Goal: Use online tool/utility: Utilize a website feature to perform a specific function

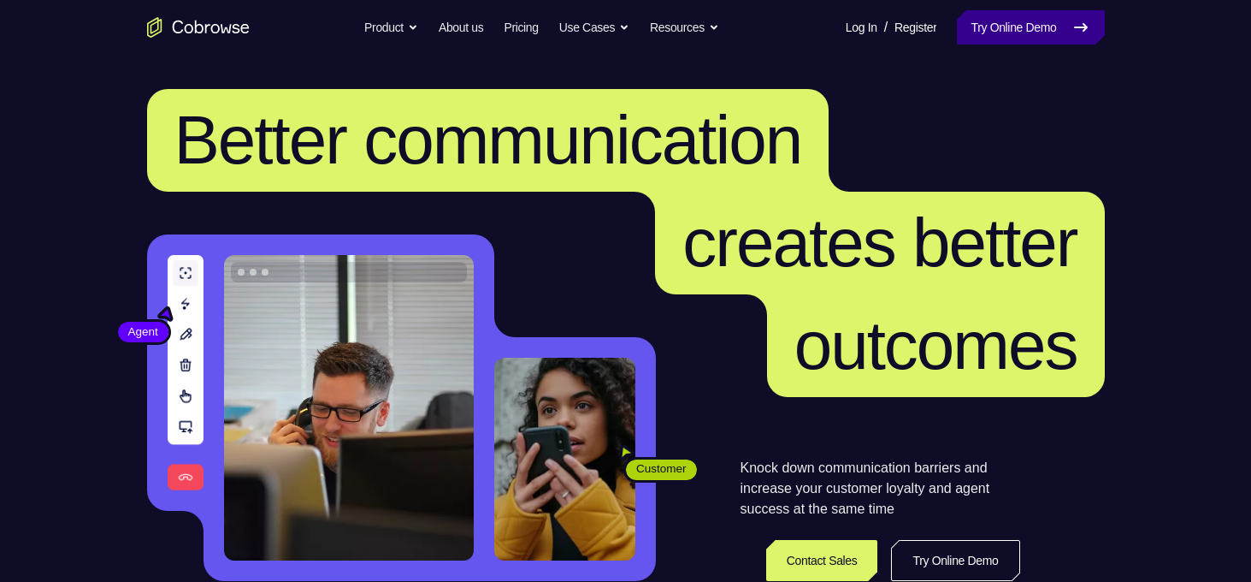
click at [1014, 33] on link "Try Online Demo" at bounding box center [1030, 27] width 147 height 34
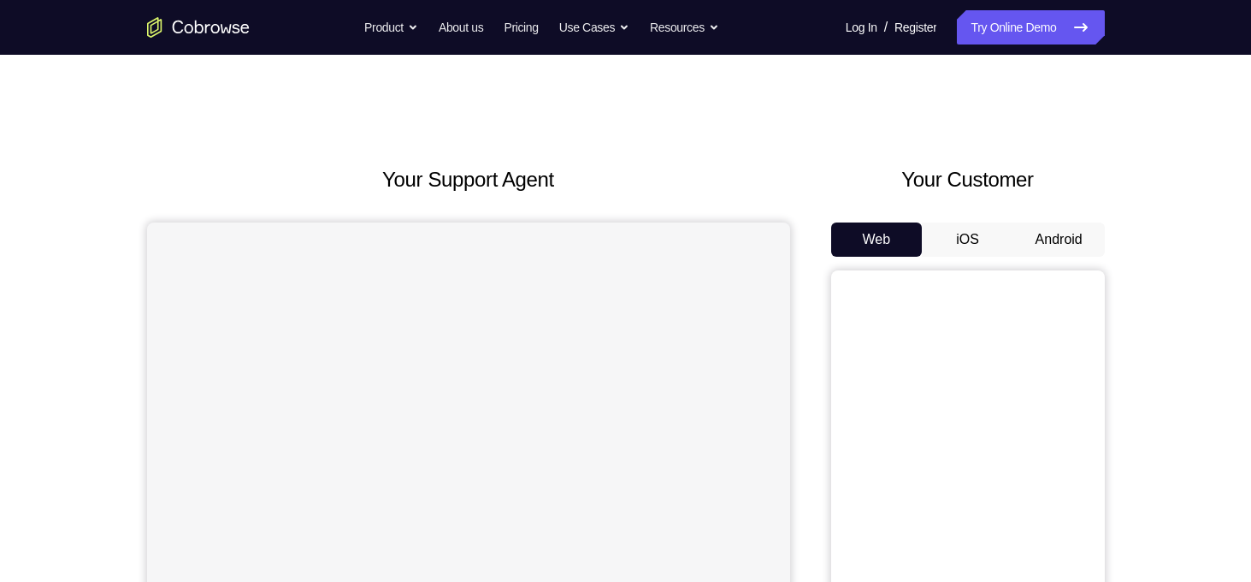
click at [1077, 248] on button "Android" at bounding box center [1060, 239] width 92 height 34
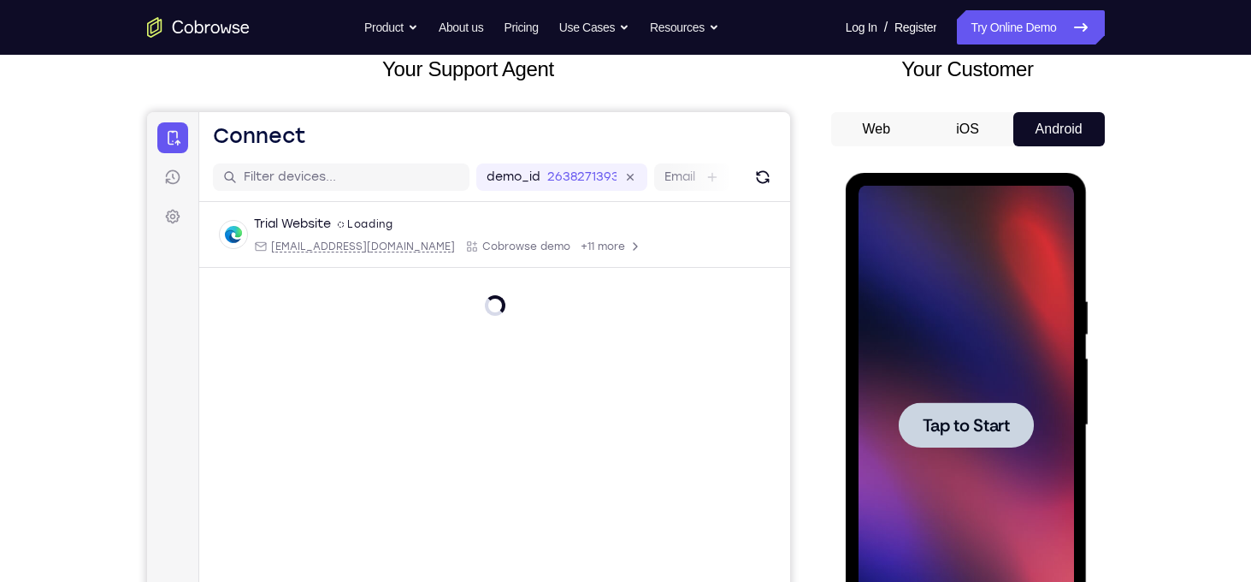
scroll to position [195, 0]
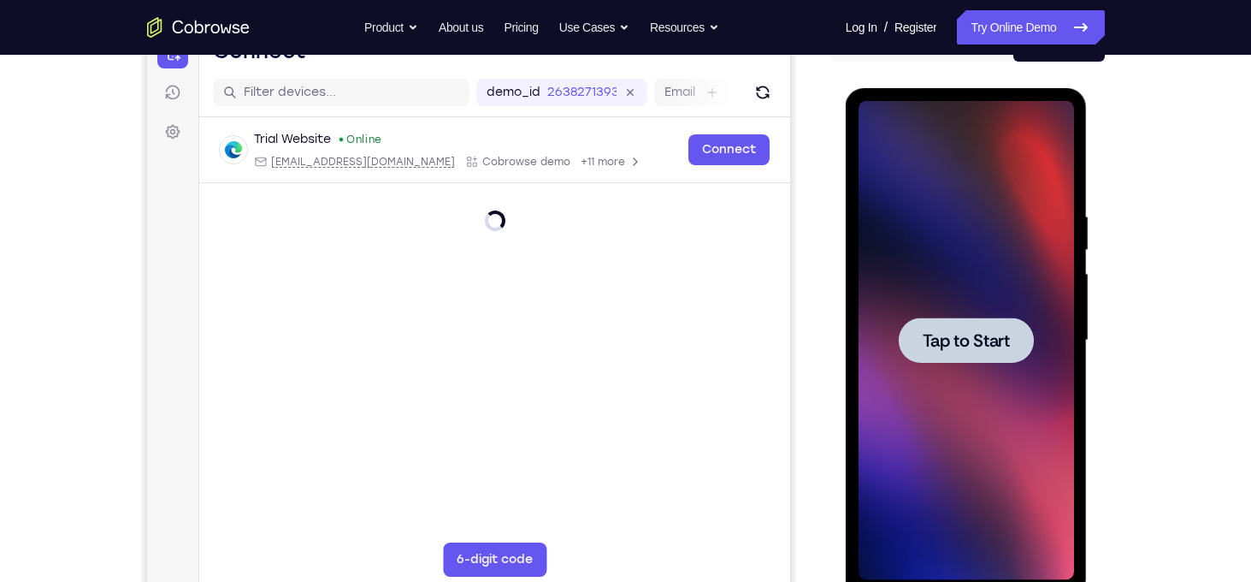
click at [1025, 269] on div at bounding box center [967, 340] width 216 height 479
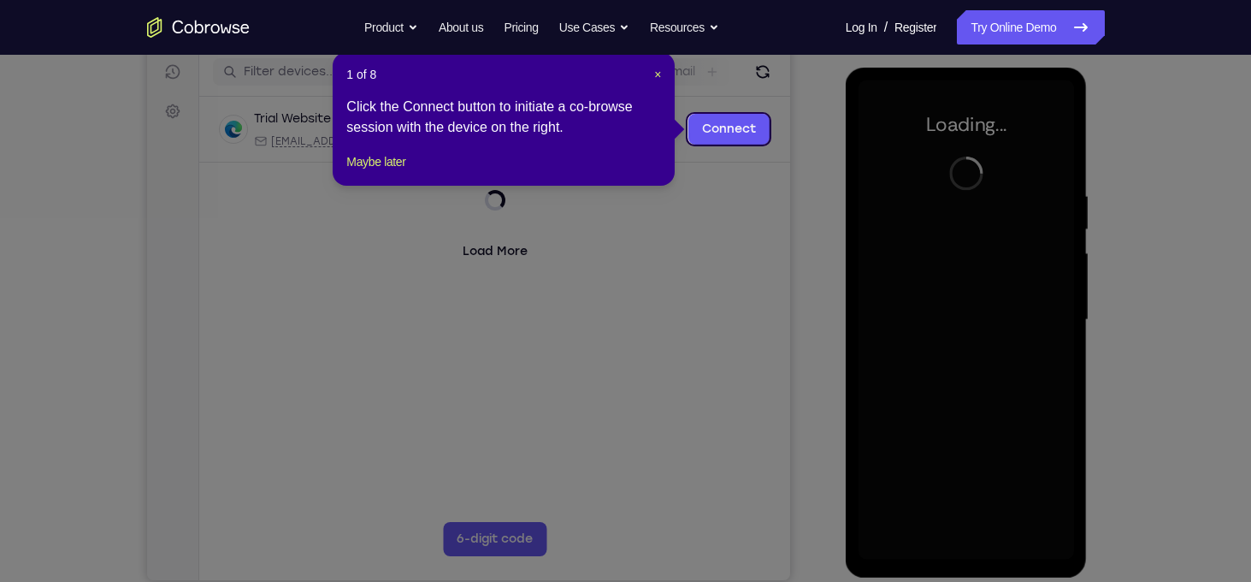
scroll to position [218, 0]
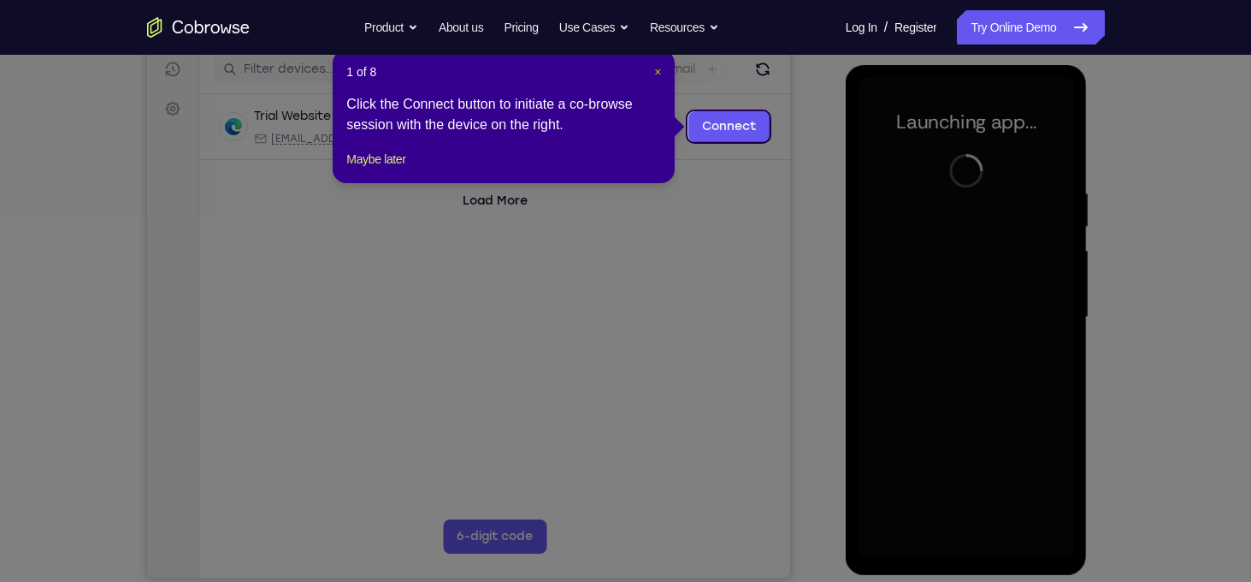
click at [656, 74] on span "×" at bounding box center [657, 72] width 7 height 14
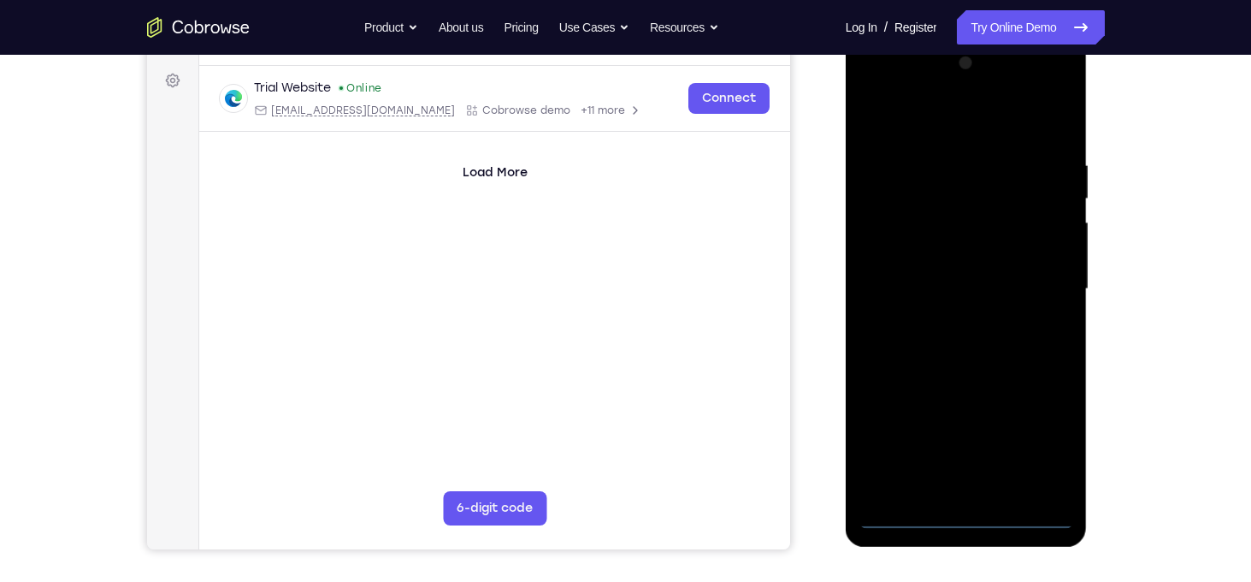
scroll to position [245, 0]
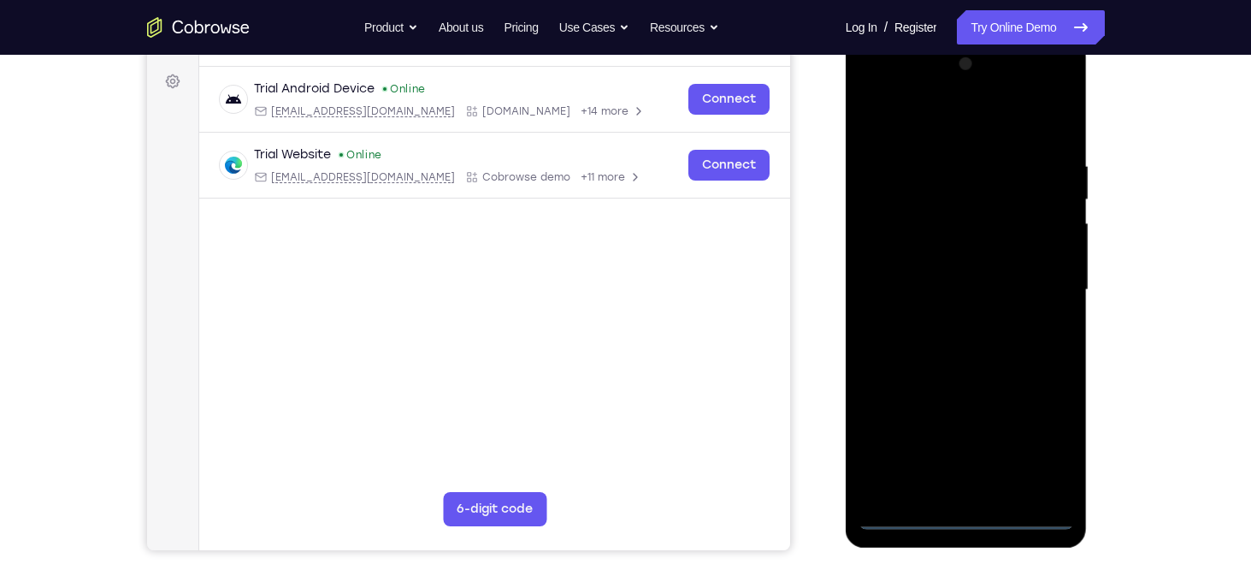
click at [969, 519] on div at bounding box center [967, 289] width 216 height 479
click at [1044, 442] on div at bounding box center [967, 289] width 216 height 479
click at [878, 90] on div at bounding box center [967, 289] width 216 height 479
click at [1040, 279] on div at bounding box center [967, 289] width 216 height 479
click at [948, 323] on div at bounding box center [967, 289] width 216 height 479
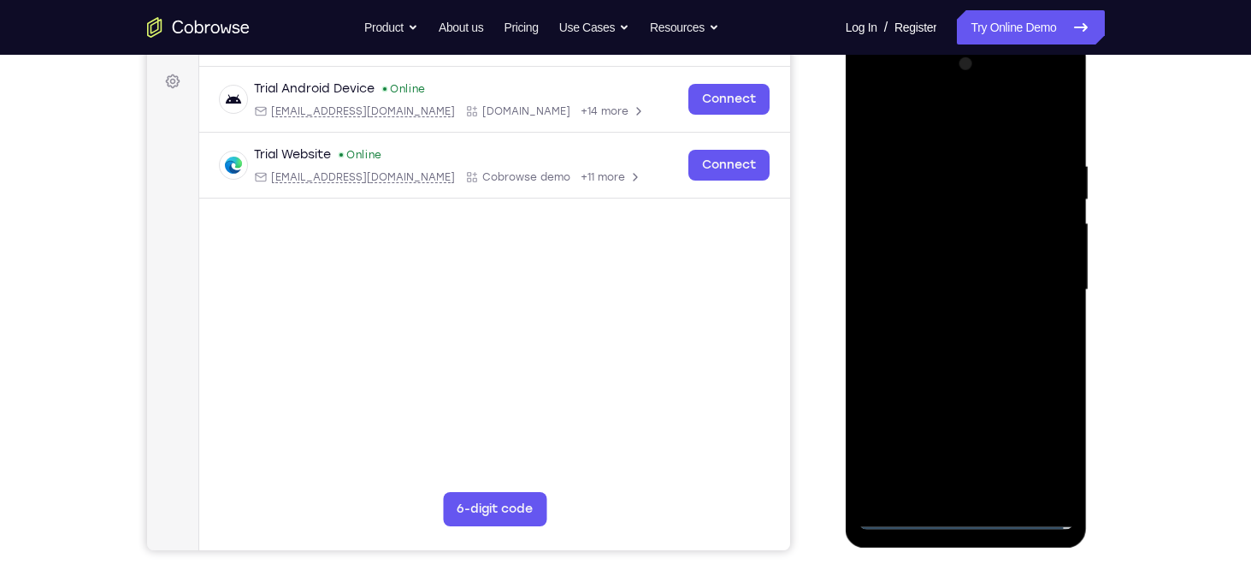
click at [930, 268] on div at bounding box center [967, 289] width 216 height 479
click at [912, 251] on div at bounding box center [967, 289] width 216 height 479
click at [924, 293] on div at bounding box center [967, 289] width 216 height 479
click at [944, 351] on div at bounding box center [967, 289] width 216 height 479
click at [982, 364] on div at bounding box center [967, 289] width 216 height 479
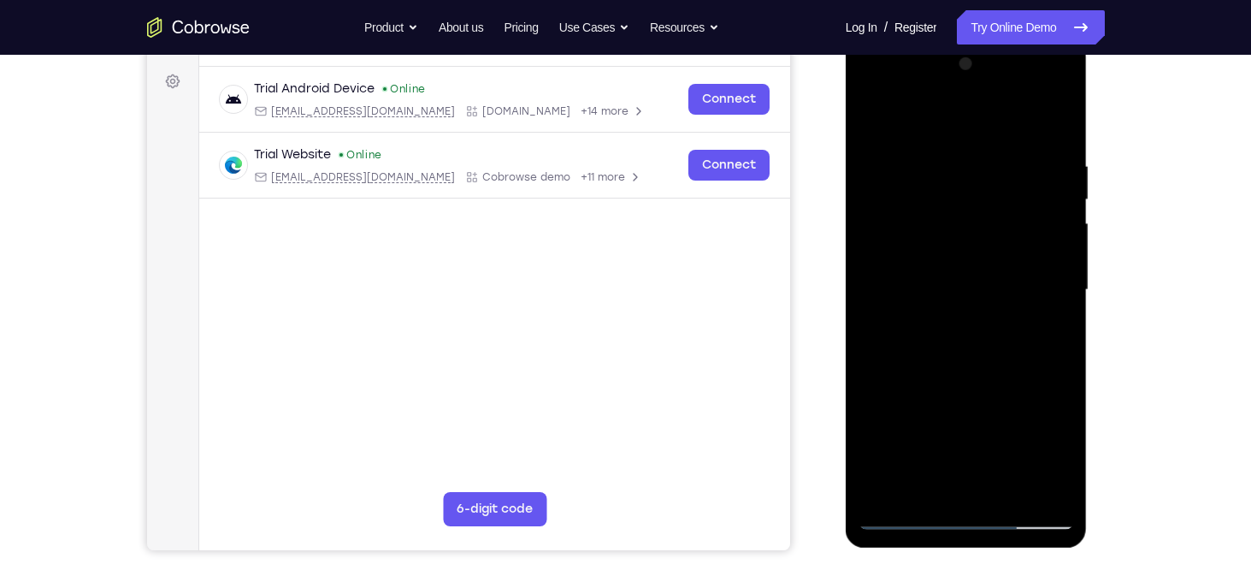
click at [1008, 491] on div at bounding box center [967, 289] width 216 height 479
click at [948, 376] on div at bounding box center [967, 289] width 216 height 479
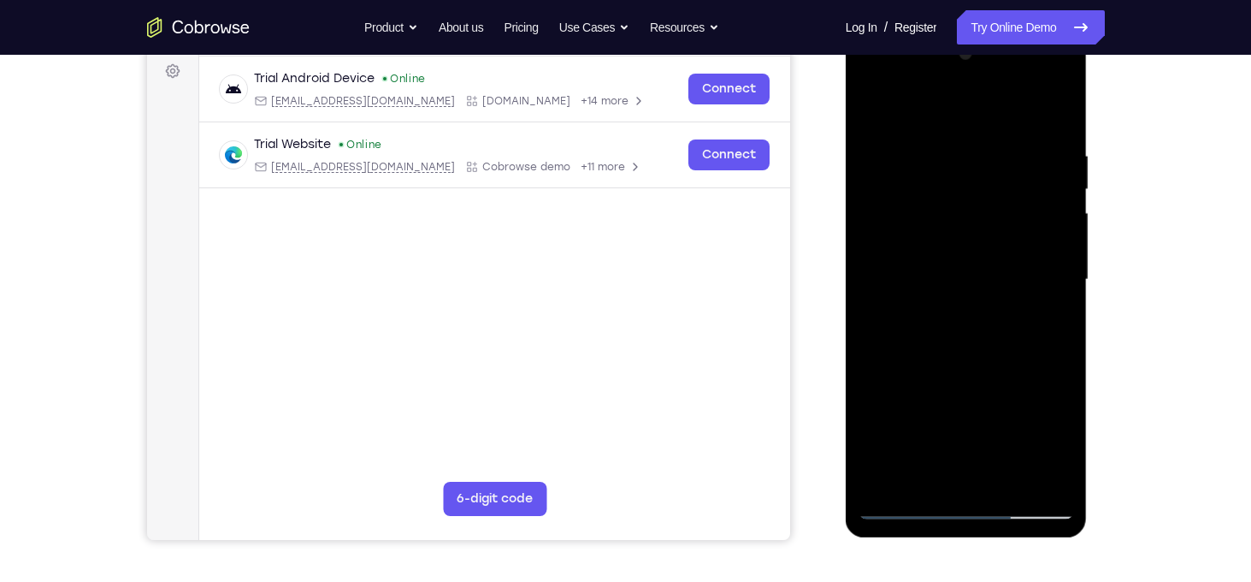
scroll to position [257, 0]
click at [1061, 186] on div at bounding box center [967, 278] width 216 height 479
click at [902, 501] on div at bounding box center [967, 278] width 216 height 479
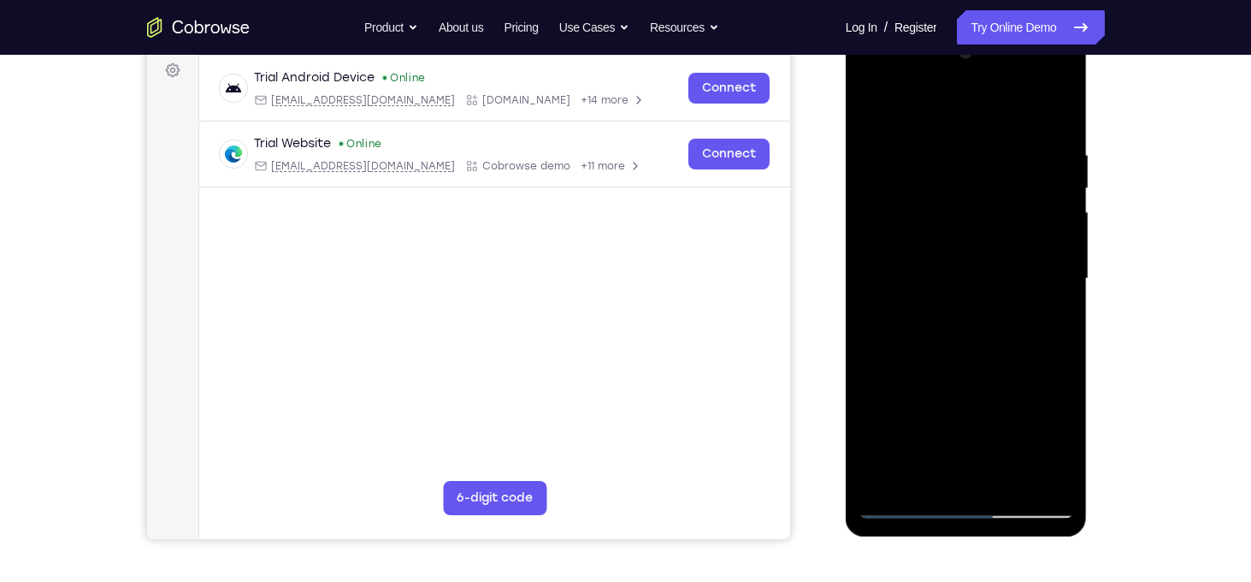
click at [1061, 99] on div at bounding box center [967, 278] width 216 height 479
click at [884, 477] on div at bounding box center [967, 278] width 216 height 479
click at [943, 145] on div at bounding box center [967, 278] width 216 height 479
click at [1053, 234] on div at bounding box center [967, 278] width 216 height 479
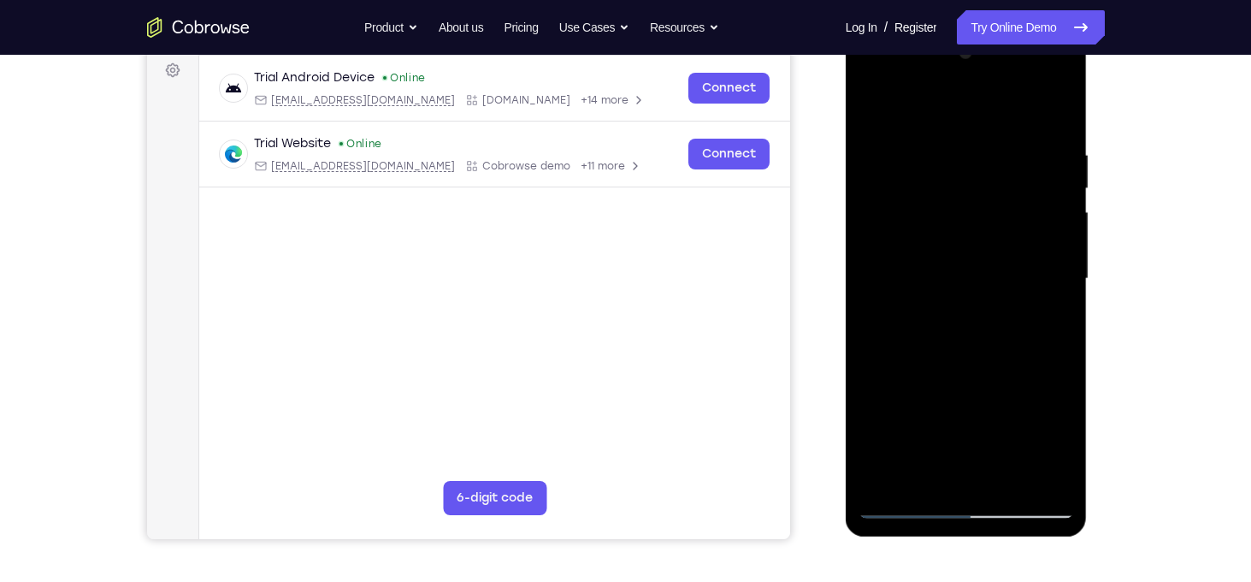
click at [1053, 234] on div at bounding box center [967, 278] width 216 height 479
click at [1053, 114] on div at bounding box center [967, 278] width 216 height 479
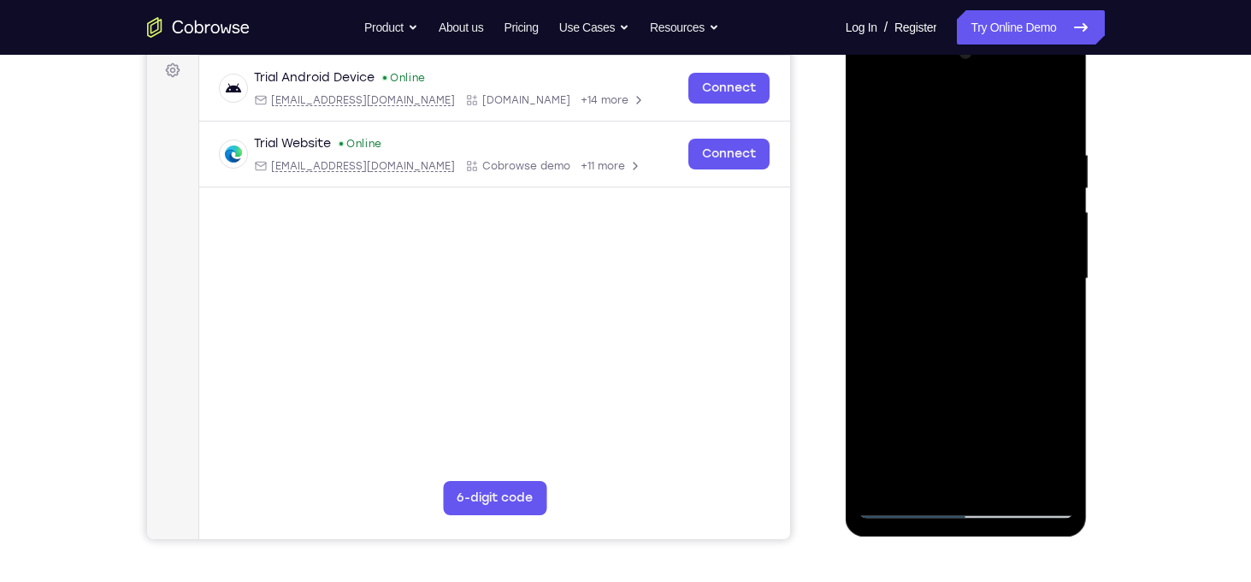
click at [987, 150] on div at bounding box center [967, 278] width 216 height 479
click at [1067, 249] on div at bounding box center [967, 278] width 216 height 479
click at [1065, 192] on div at bounding box center [967, 278] width 216 height 479
click at [1062, 177] on div at bounding box center [967, 278] width 216 height 479
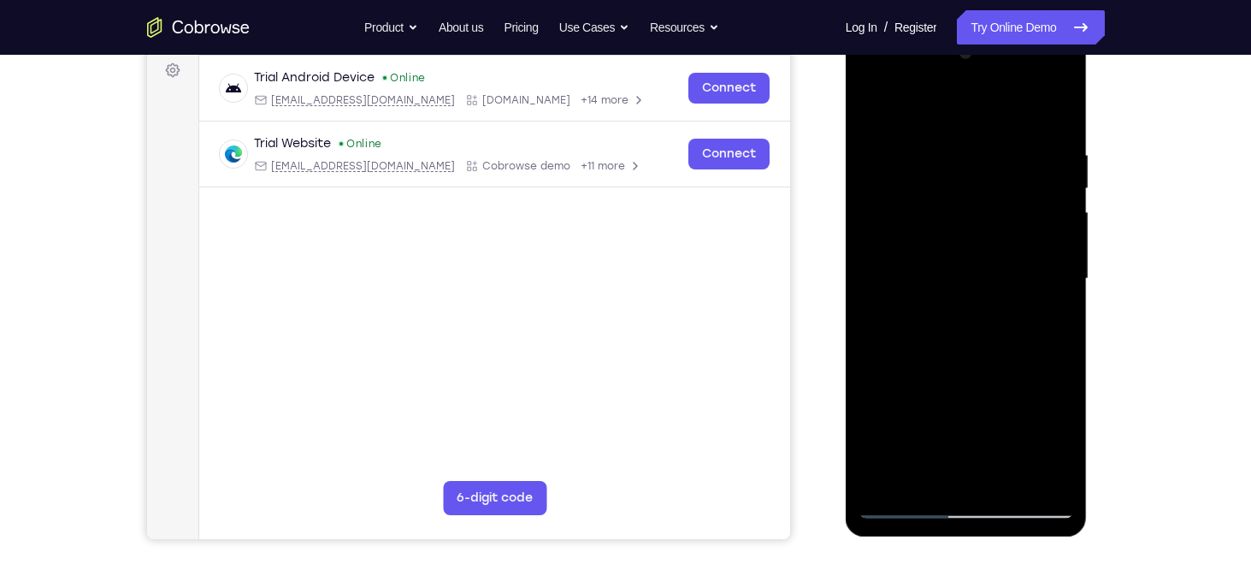
click at [1055, 115] on div at bounding box center [967, 278] width 216 height 479
click at [1002, 483] on div at bounding box center [967, 278] width 216 height 479
click at [901, 504] on div at bounding box center [967, 278] width 216 height 479
click at [890, 479] on div at bounding box center [967, 278] width 216 height 479
click at [904, 104] on div at bounding box center [967, 278] width 216 height 479
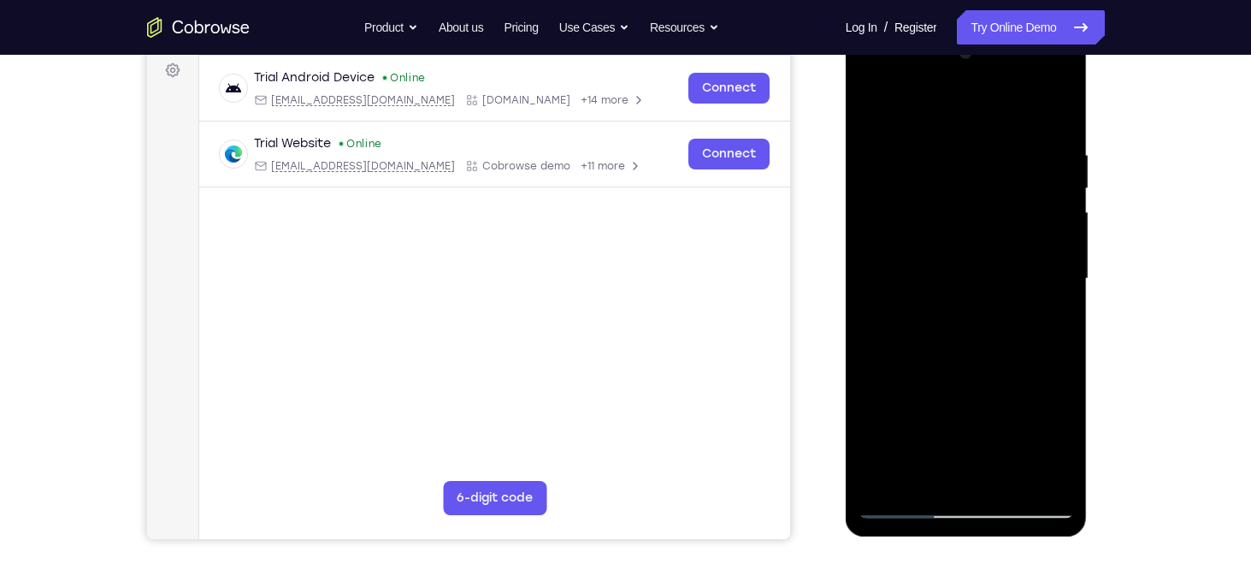
click at [1006, 475] on div at bounding box center [967, 278] width 216 height 479
click at [878, 103] on div at bounding box center [967, 278] width 216 height 479
click at [888, 484] on div at bounding box center [967, 278] width 216 height 479
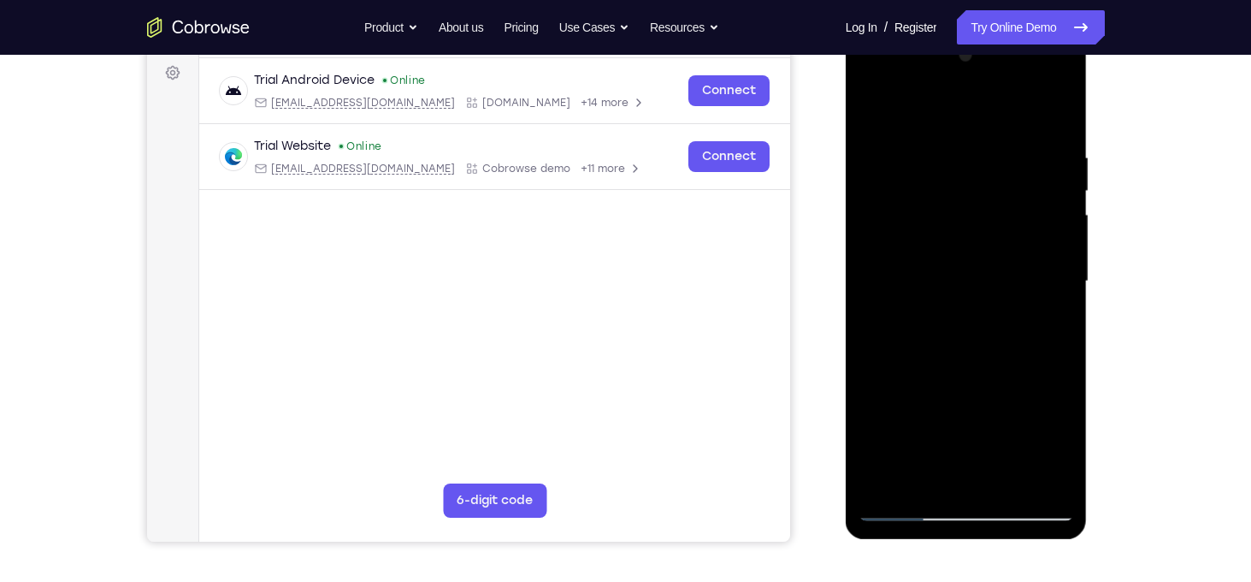
scroll to position [253, 0]
click at [1008, 477] on div at bounding box center [967, 282] width 216 height 479
click at [891, 222] on div at bounding box center [967, 282] width 216 height 479
click at [1035, 227] on div at bounding box center [967, 282] width 216 height 479
click at [882, 113] on div at bounding box center [967, 282] width 216 height 479
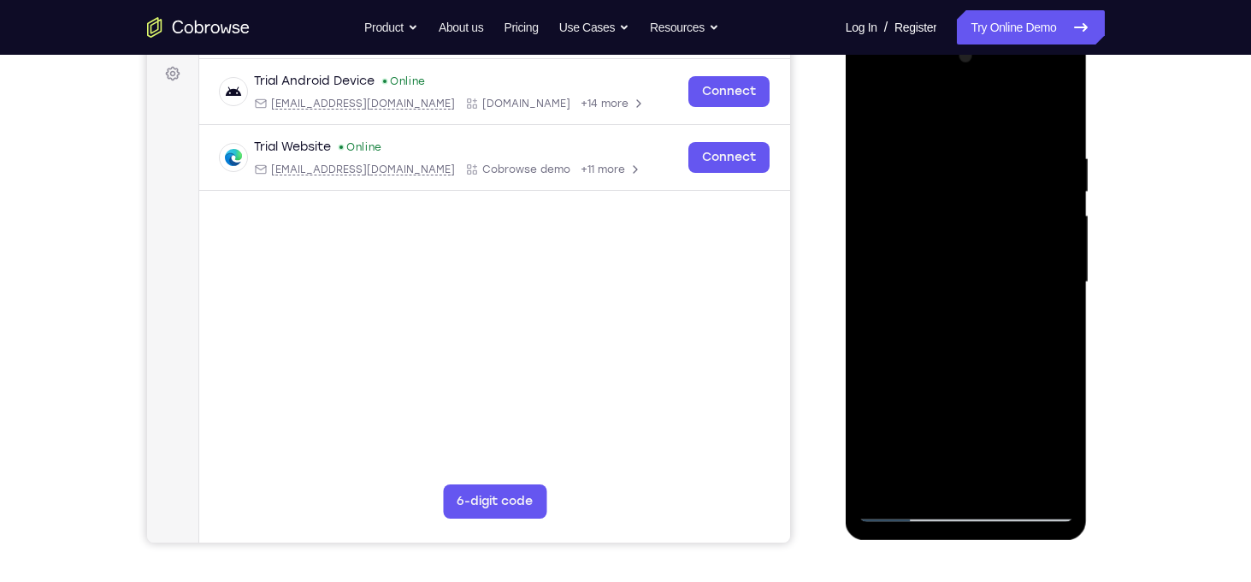
click at [906, 505] on div at bounding box center [967, 282] width 216 height 479
click at [872, 104] on div at bounding box center [967, 282] width 216 height 479
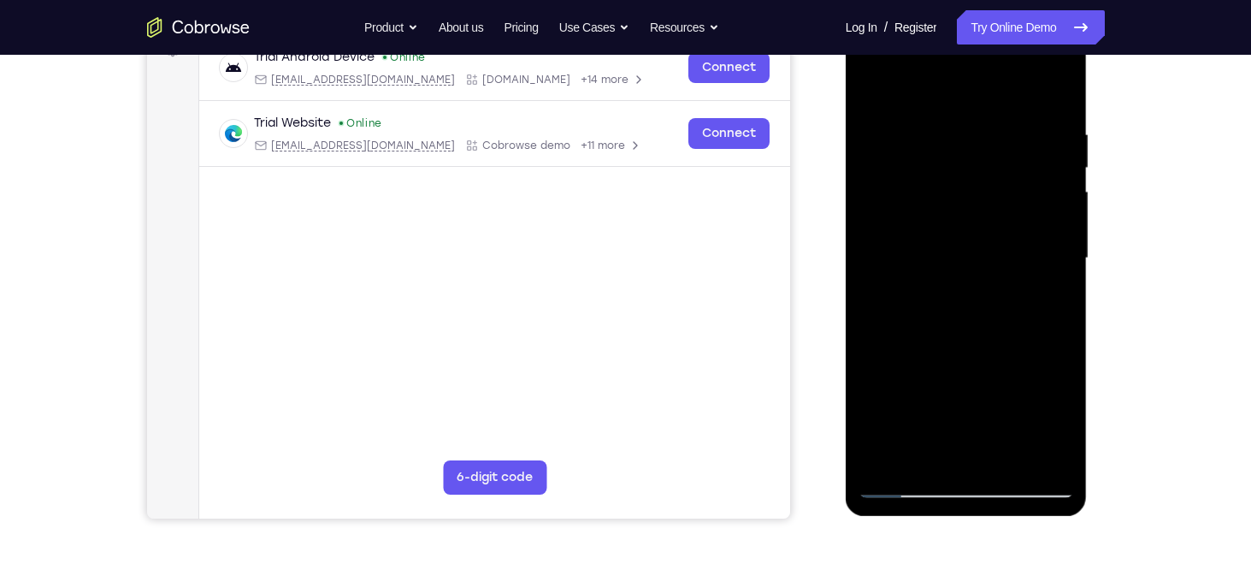
scroll to position [277, 0]
click at [904, 482] on div at bounding box center [967, 258] width 216 height 479
click at [906, 485] on div at bounding box center [967, 258] width 216 height 479
click at [887, 457] on div at bounding box center [967, 258] width 216 height 479
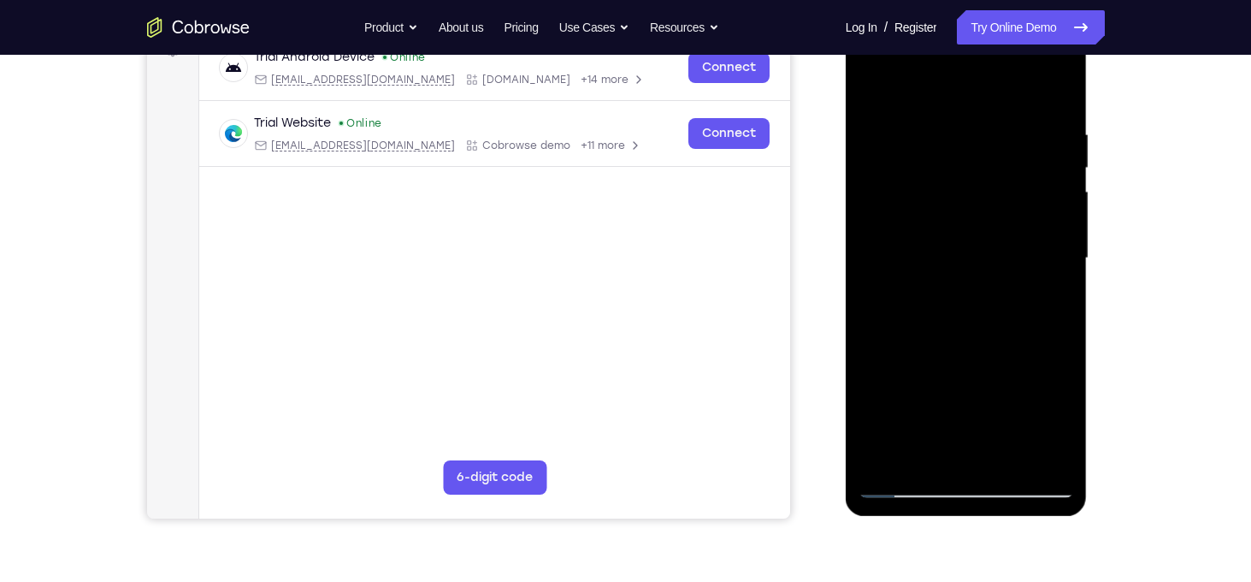
click at [887, 457] on div at bounding box center [967, 258] width 216 height 479
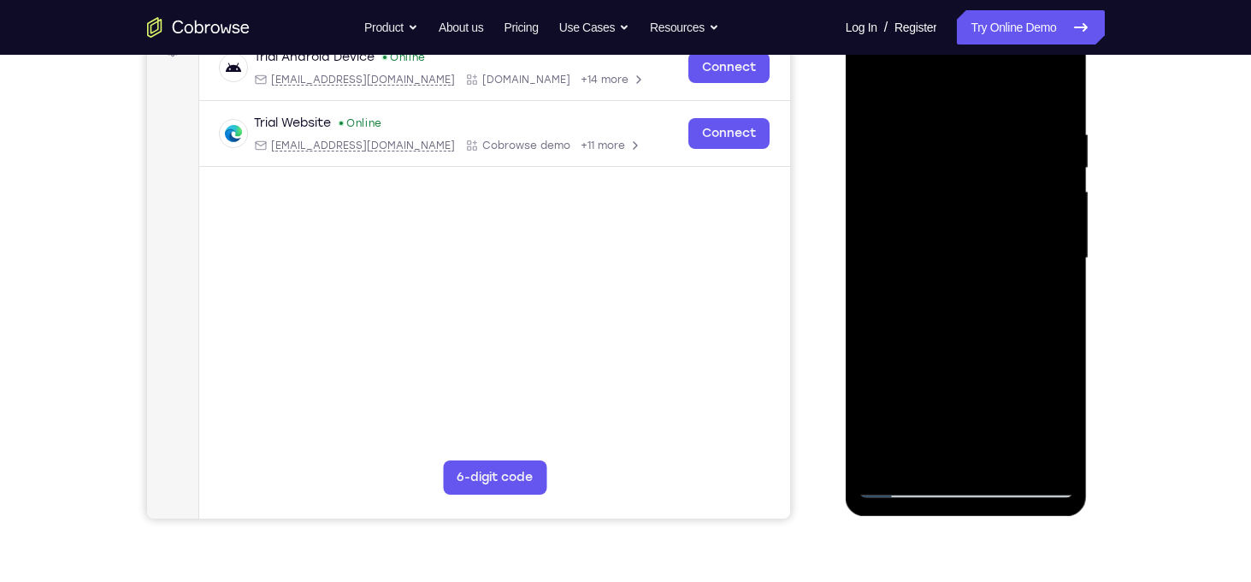
click at [1046, 460] on div at bounding box center [967, 258] width 216 height 479
click at [882, 458] on div at bounding box center [967, 258] width 216 height 479
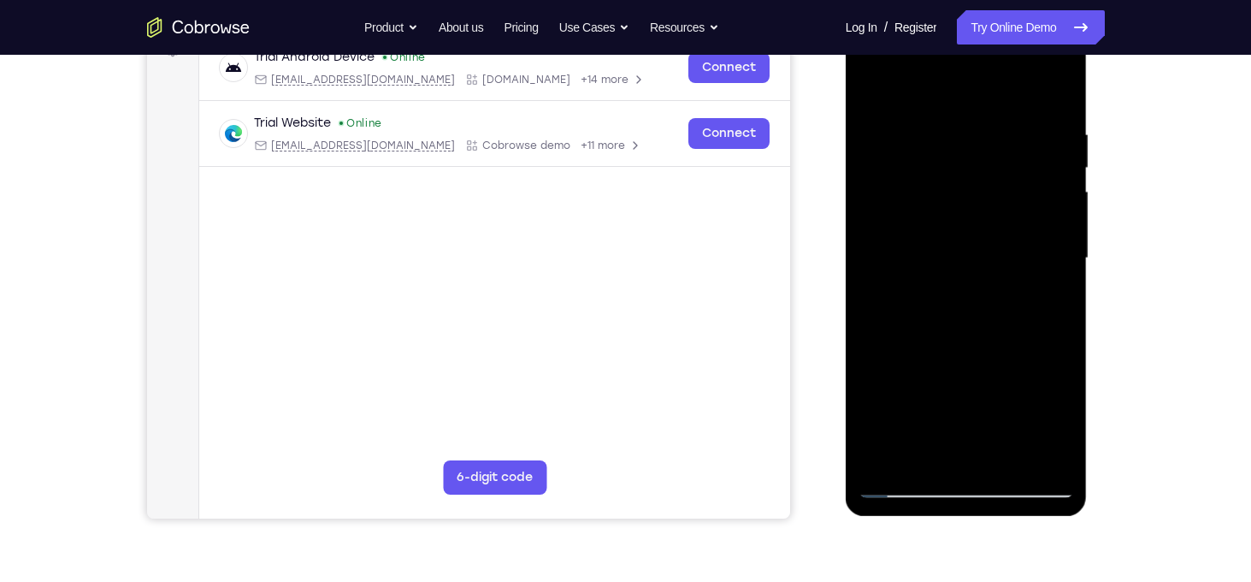
click at [882, 458] on div at bounding box center [967, 258] width 216 height 479
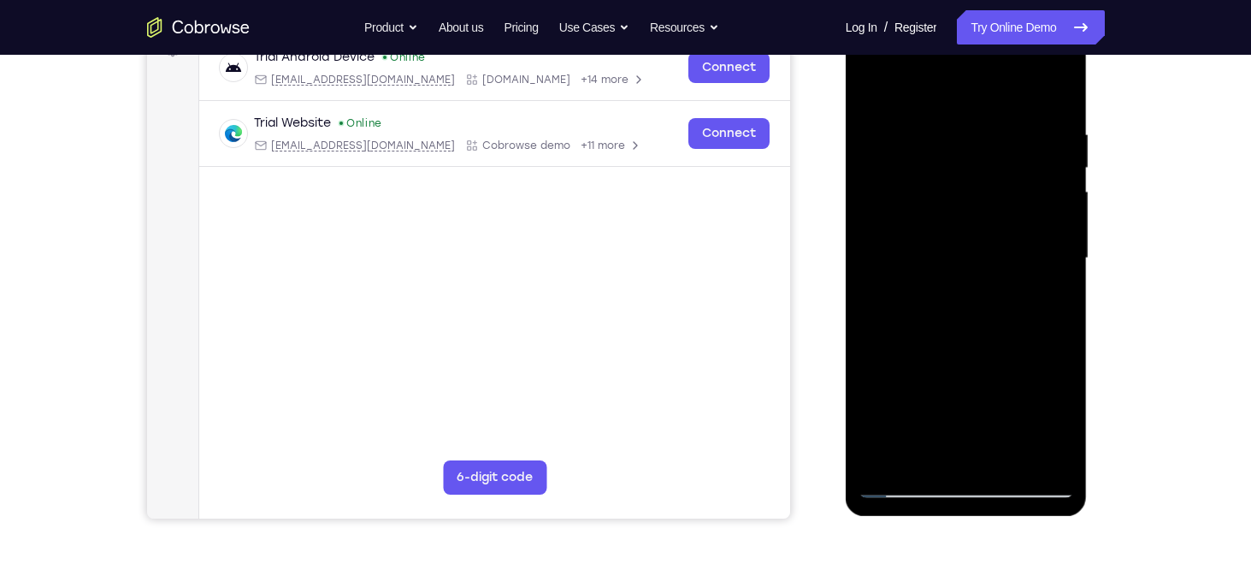
click at [1052, 138] on div at bounding box center [967, 258] width 216 height 479
click at [1056, 96] on div at bounding box center [967, 258] width 216 height 479
click at [1002, 456] on div at bounding box center [967, 258] width 216 height 479
click at [902, 482] on div at bounding box center [967, 258] width 216 height 479
click at [888, 463] on div at bounding box center [967, 258] width 216 height 479
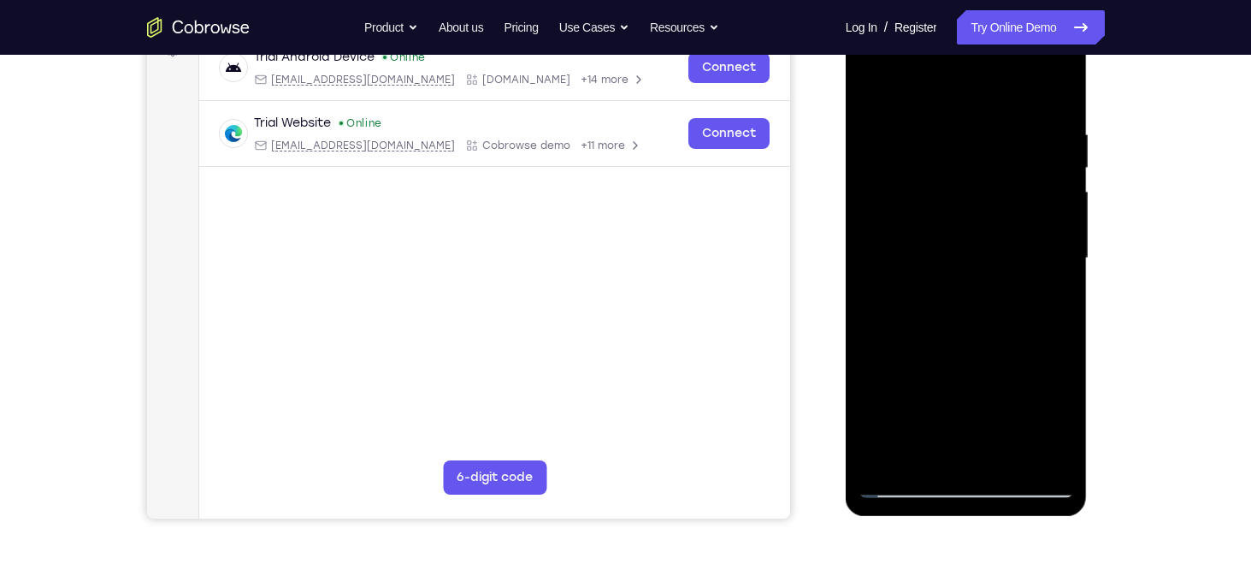
click at [888, 463] on div at bounding box center [967, 258] width 216 height 479
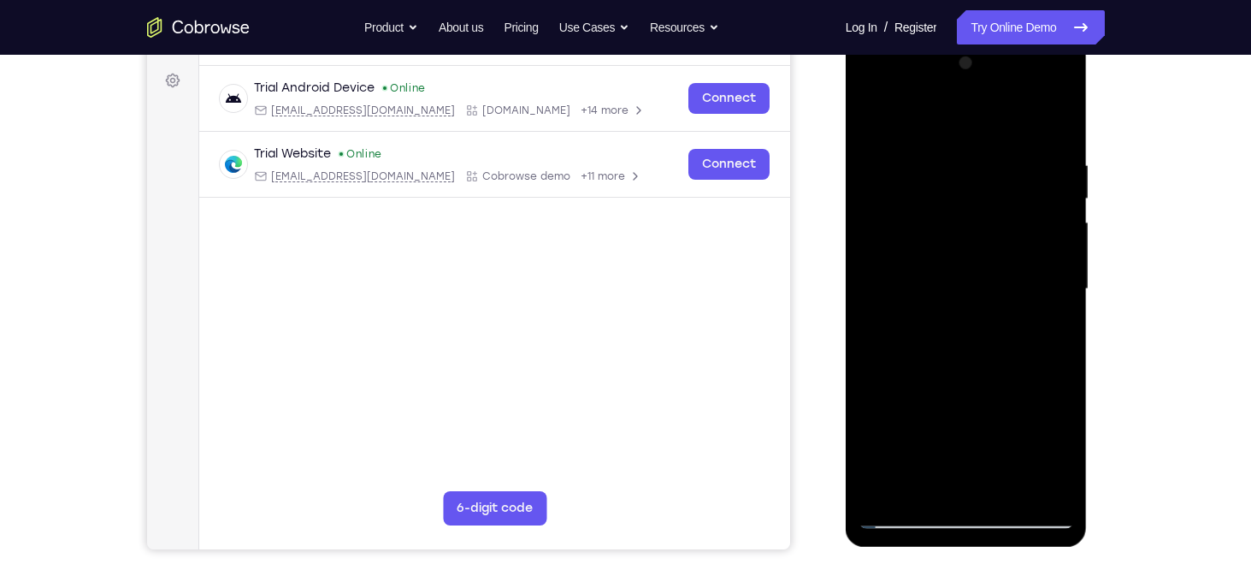
click at [1060, 115] on div at bounding box center [967, 289] width 216 height 479
click at [890, 488] on div at bounding box center [967, 289] width 216 height 479
click at [884, 485] on div at bounding box center [967, 289] width 216 height 479
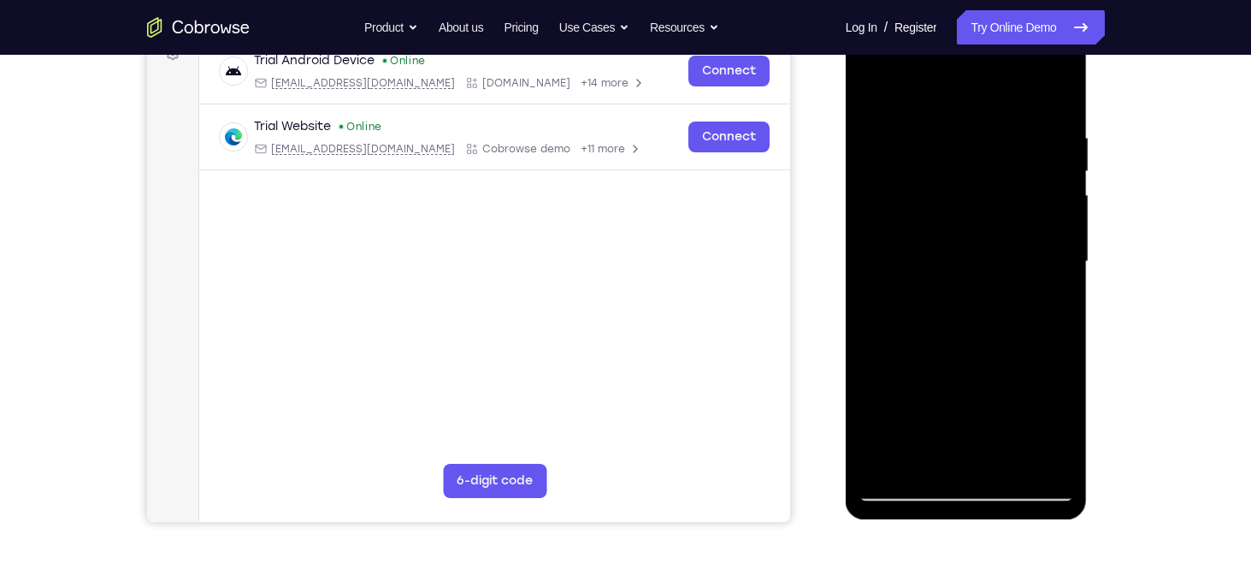
scroll to position [262, 0]
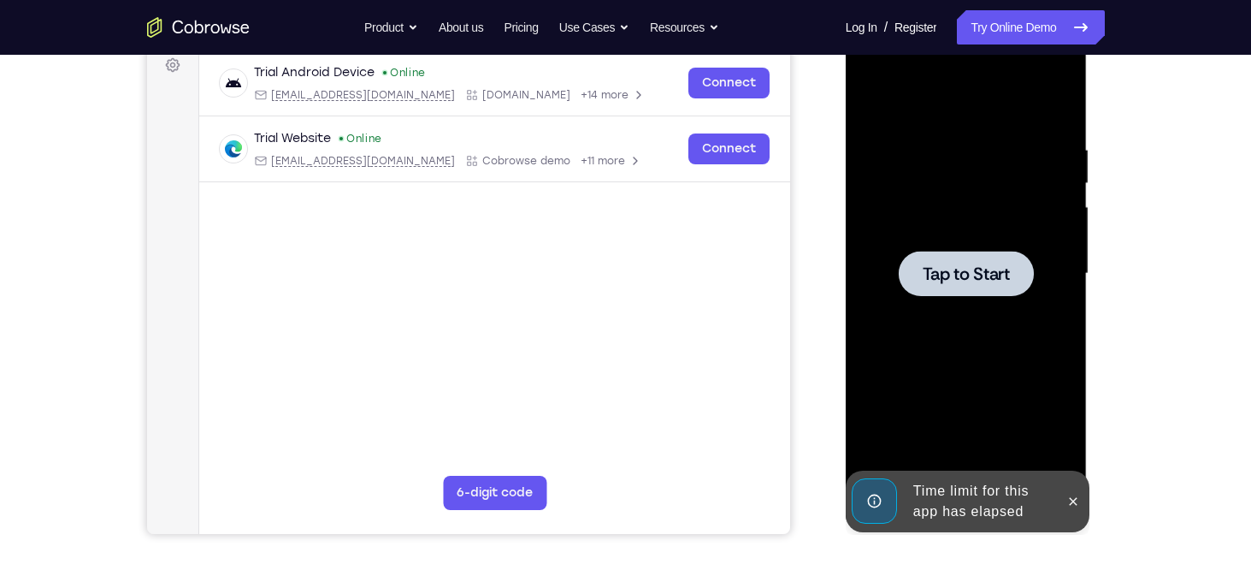
click at [976, 331] on div at bounding box center [967, 273] width 216 height 479
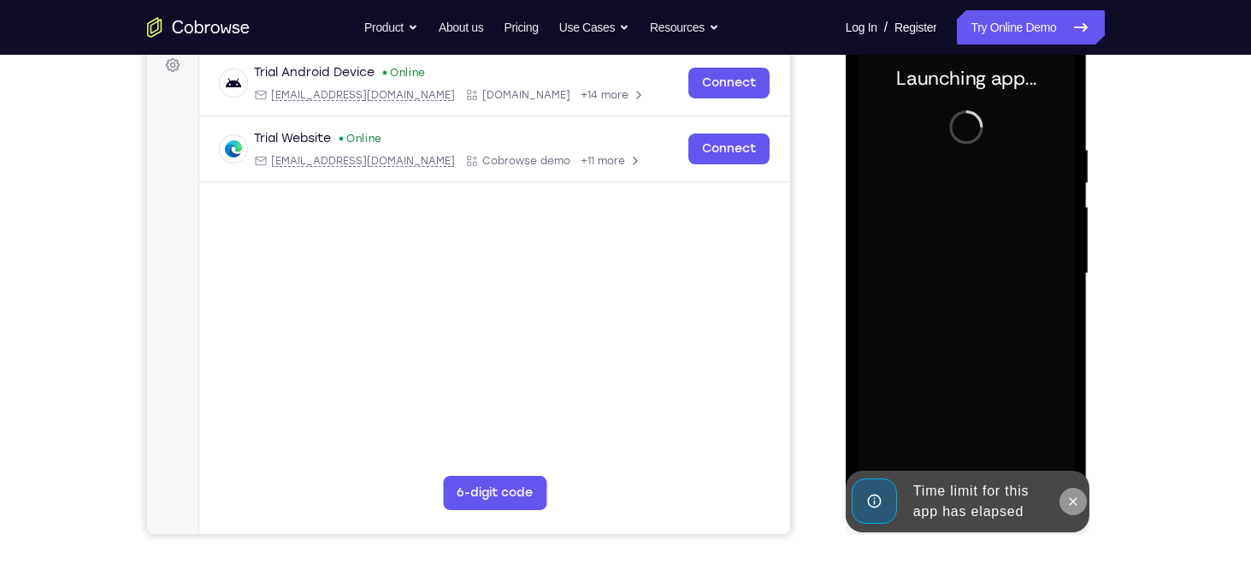
click at [1070, 501] on icon at bounding box center [1074, 501] width 14 height 14
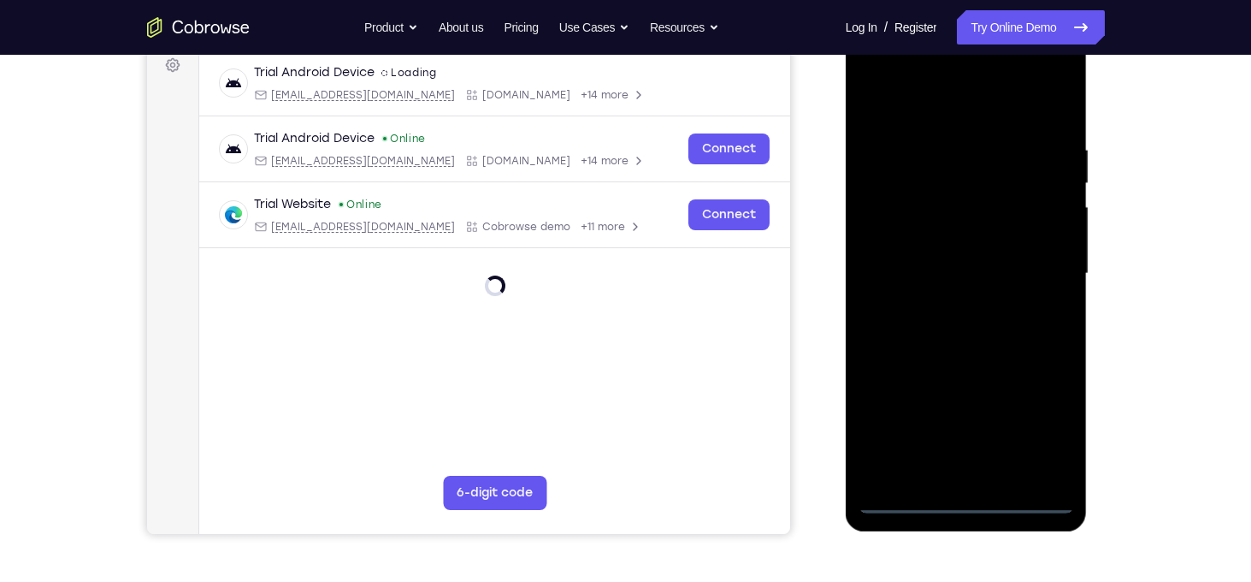
click at [960, 497] on div at bounding box center [967, 273] width 216 height 479
click at [1033, 418] on div at bounding box center [967, 273] width 216 height 479
click at [895, 79] on div at bounding box center [967, 273] width 216 height 479
click at [1035, 255] on div at bounding box center [967, 273] width 216 height 479
click at [942, 302] on div at bounding box center [967, 273] width 216 height 479
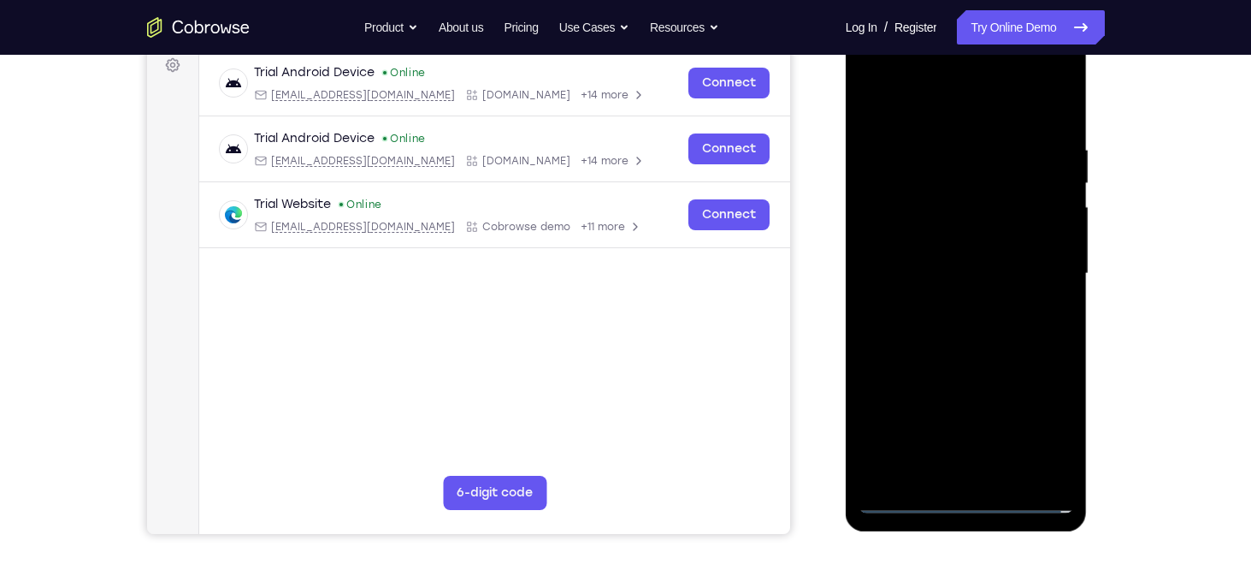
click at [967, 258] on div at bounding box center [967, 273] width 216 height 479
click at [971, 245] on div at bounding box center [967, 273] width 216 height 479
click at [972, 272] on div at bounding box center [967, 273] width 216 height 479
click at [972, 328] on div at bounding box center [967, 273] width 216 height 479
click at [975, 322] on div at bounding box center [967, 273] width 216 height 479
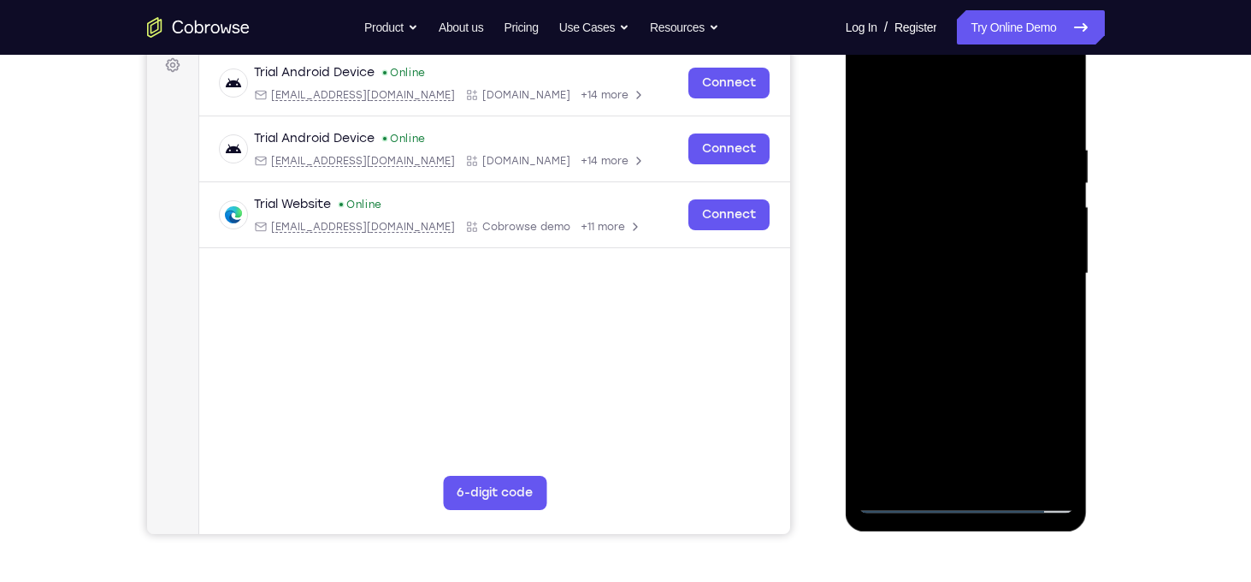
click at [1004, 354] on div at bounding box center [967, 273] width 216 height 479
click at [1005, 472] on div at bounding box center [967, 273] width 216 height 479
click at [933, 361] on div at bounding box center [967, 273] width 216 height 479
click at [901, 500] on div at bounding box center [967, 273] width 216 height 479
click at [971, 376] on div at bounding box center [967, 273] width 216 height 479
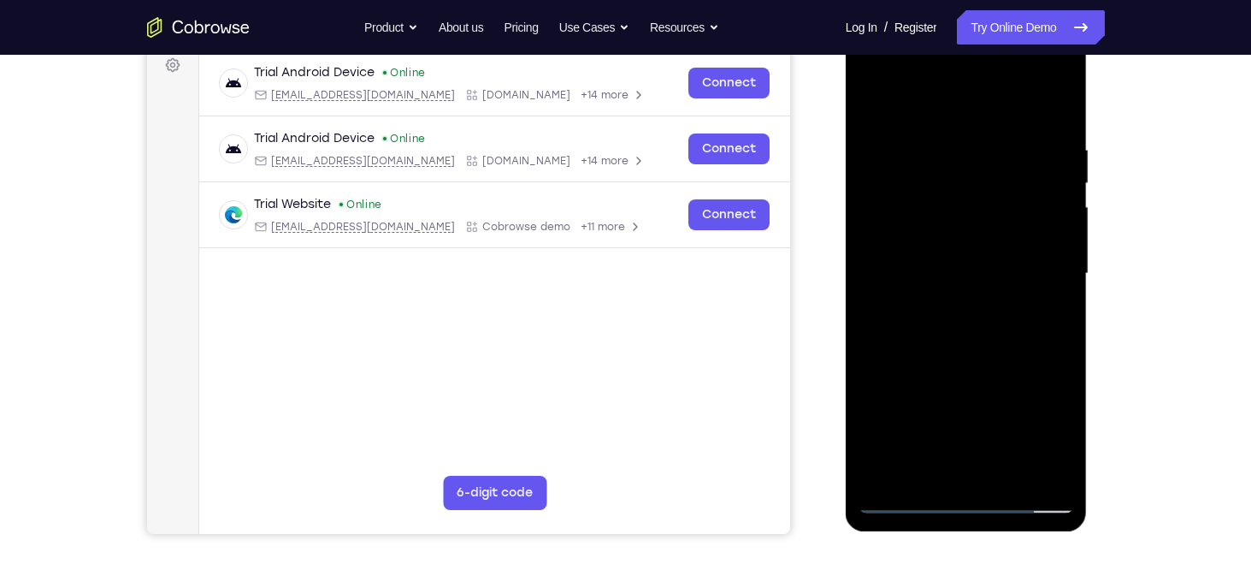
scroll to position [264, 0]
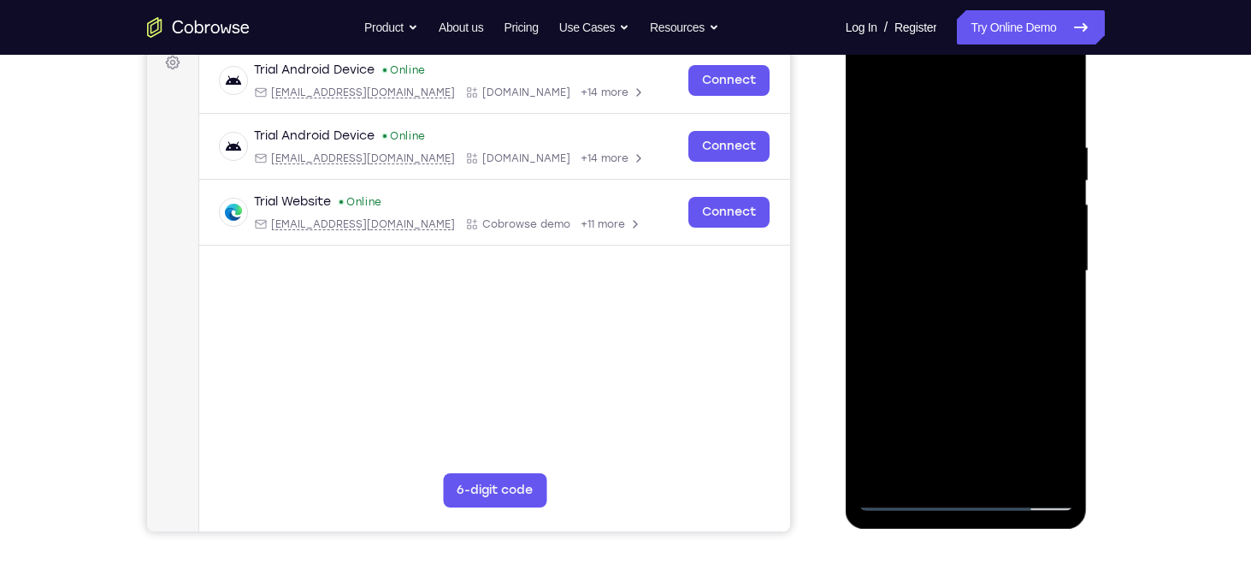
click at [1063, 294] on div at bounding box center [967, 271] width 216 height 479
click at [1063, 296] on div at bounding box center [967, 271] width 216 height 479
click at [871, 297] on div at bounding box center [967, 271] width 216 height 479
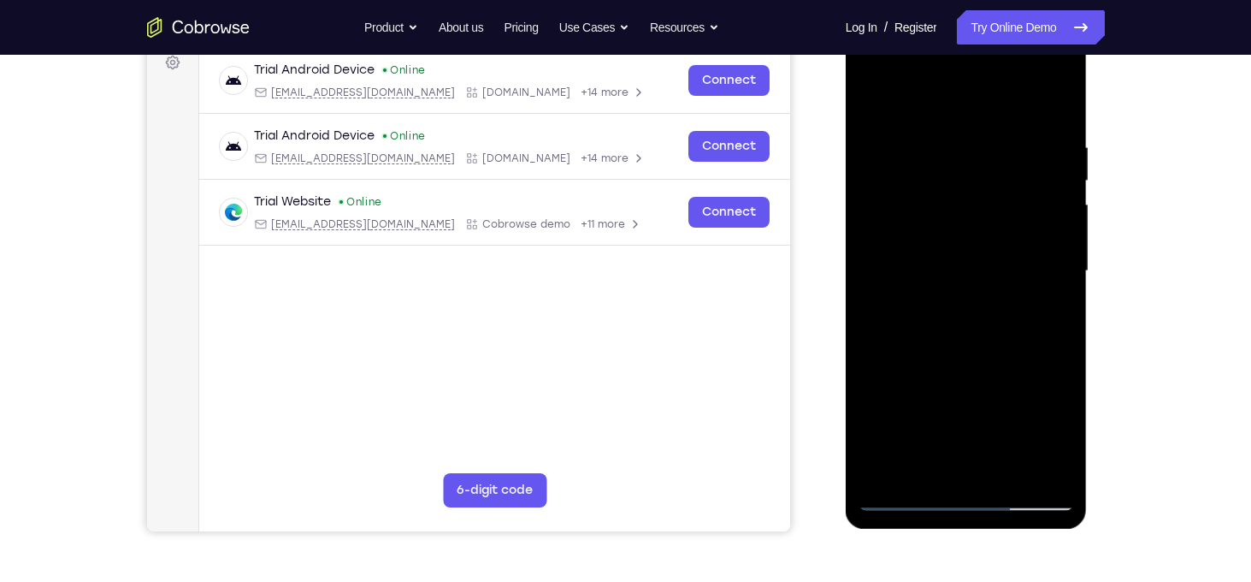
click at [1064, 299] on div at bounding box center [967, 271] width 216 height 479
click at [1059, 292] on div at bounding box center [967, 271] width 216 height 479
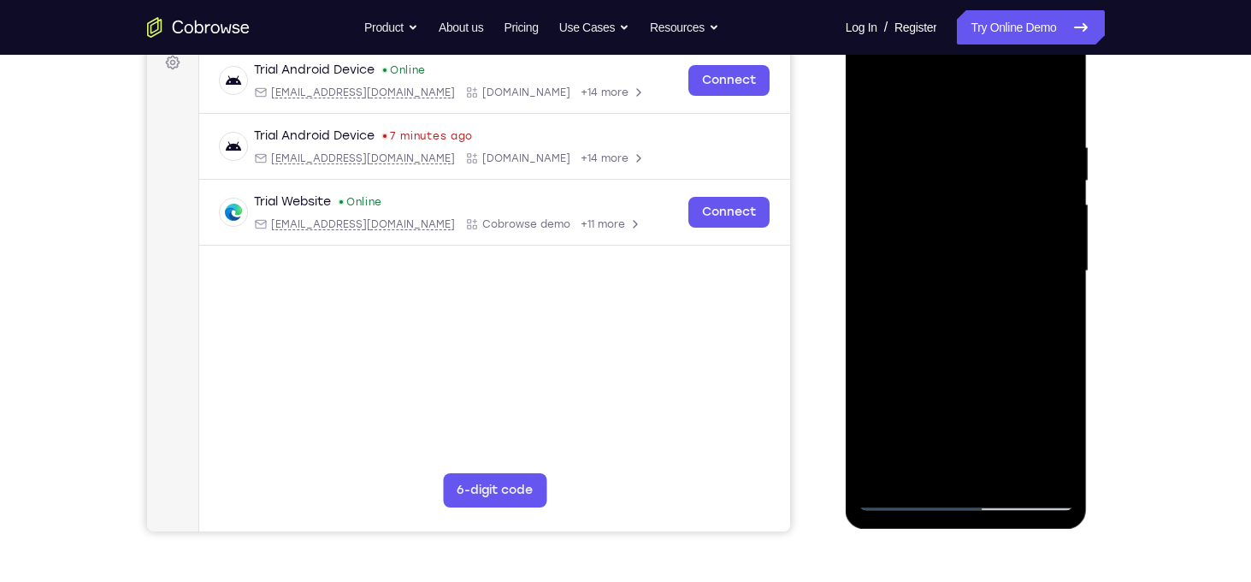
click at [1063, 299] on div at bounding box center [967, 271] width 216 height 479
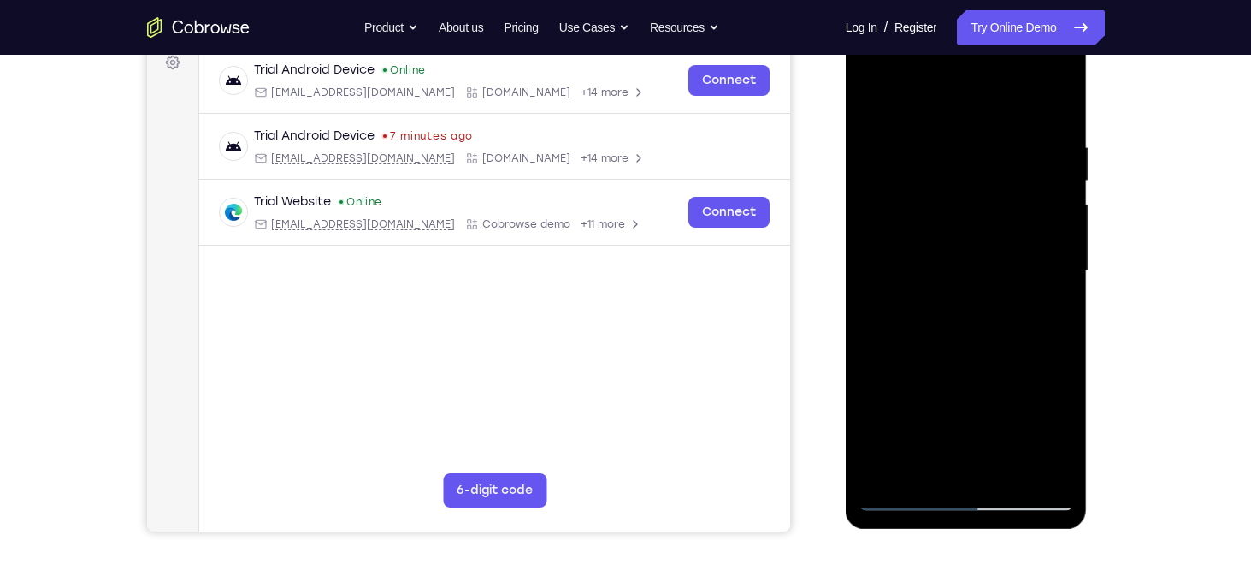
click at [1063, 299] on div at bounding box center [967, 271] width 216 height 479
click at [1062, 305] on div at bounding box center [967, 271] width 216 height 479
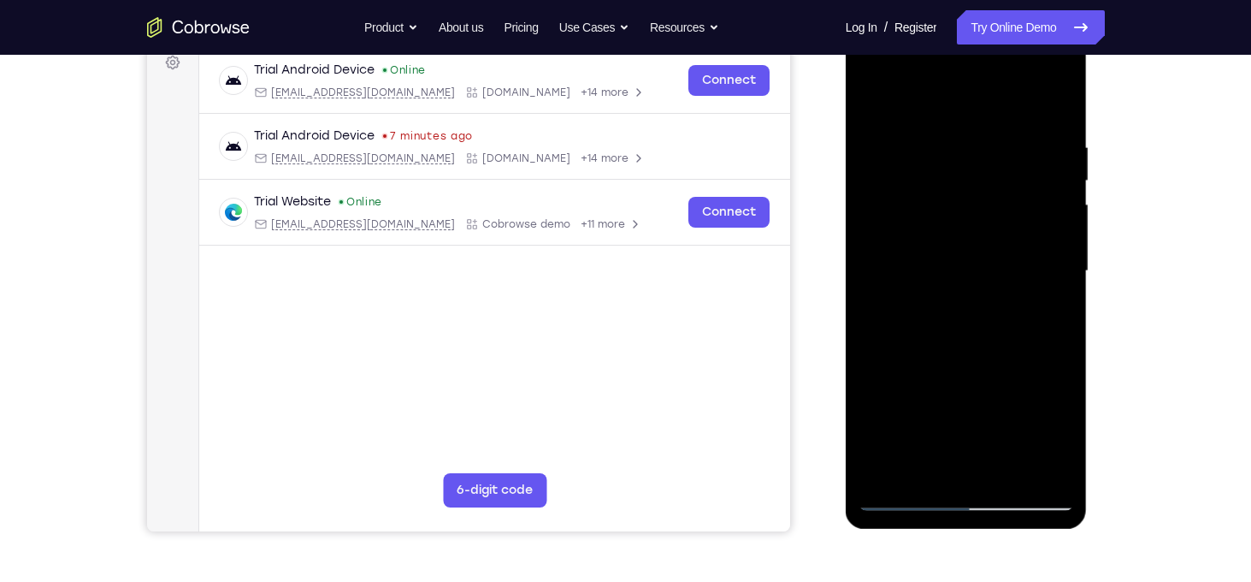
click at [1062, 305] on div at bounding box center [967, 271] width 216 height 479
click at [1059, 304] on div at bounding box center [967, 271] width 216 height 479
click at [1063, 315] on div at bounding box center [967, 271] width 216 height 479
click at [893, 471] on div at bounding box center [967, 271] width 216 height 479
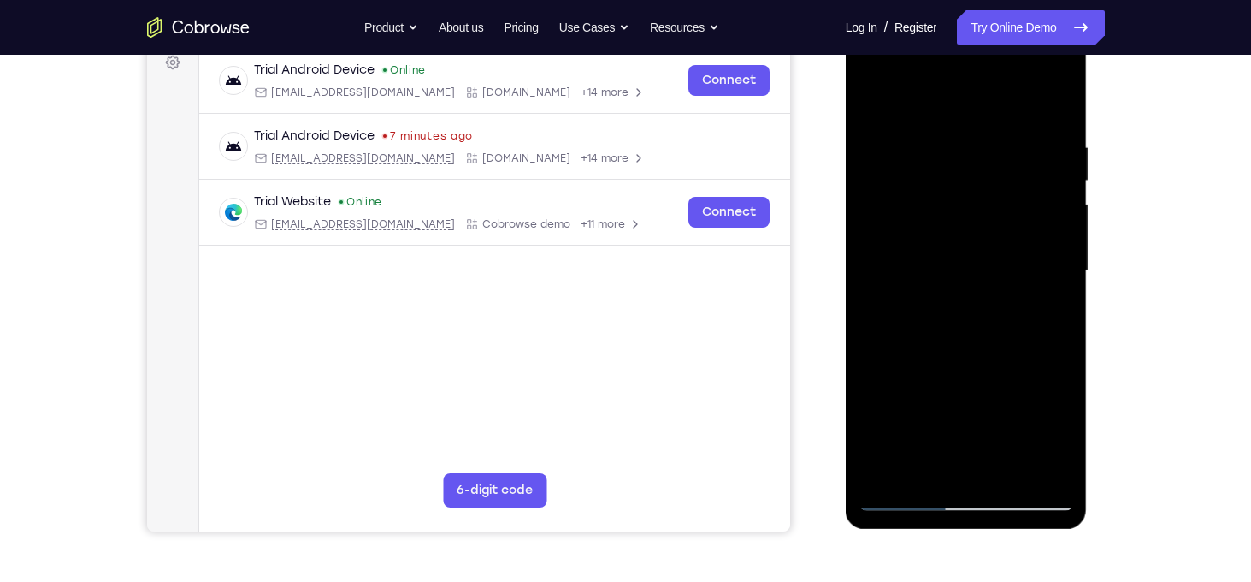
click at [893, 471] on div at bounding box center [967, 271] width 216 height 479
click at [945, 133] on div at bounding box center [967, 271] width 216 height 479
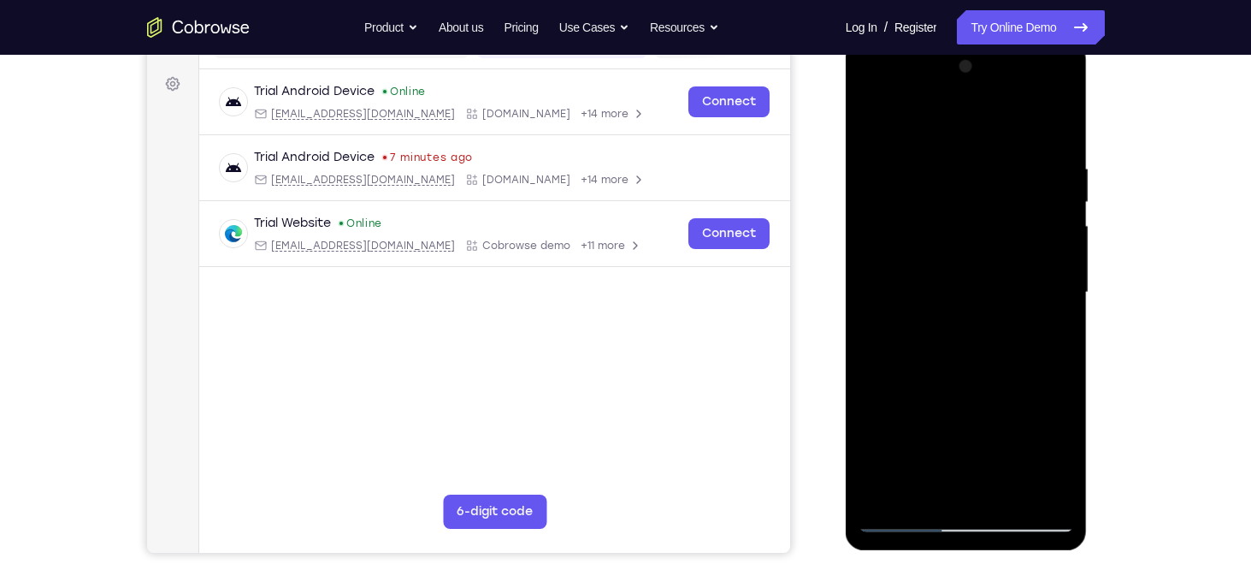
scroll to position [243, 0]
click at [1061, 166] on div at bounding box center [967, 292] width 216 height 479
click at [1060, 169] on div at bounding box center [967, 292] width 216 height 479
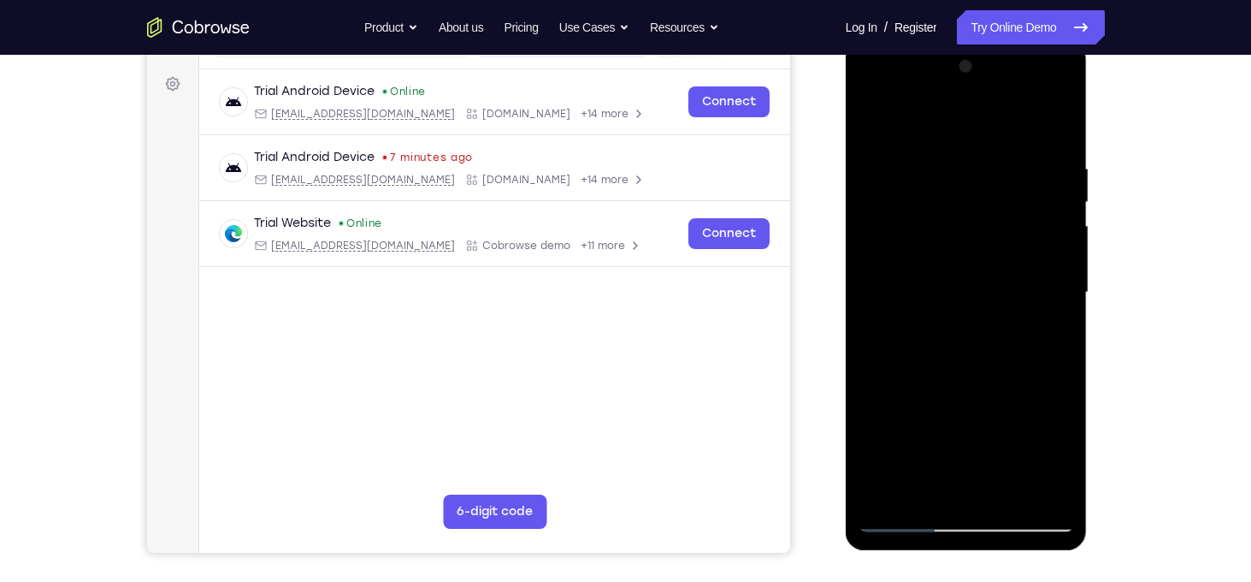
click at [1060, 169] on div at bounding box center [967, 292] width 216 height 479
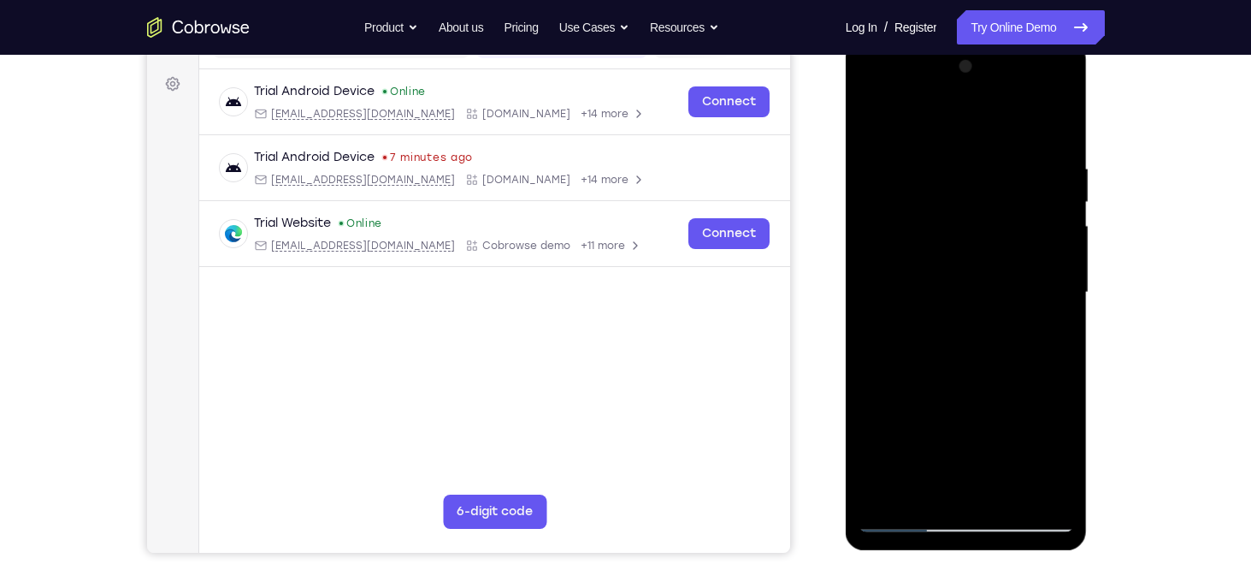
click at [1060, 169] on div at bounding box center [967, 292] width 216 height 479
click at [872, 240] on div at bounding box center [967, 292] width 216 height 479
click at [1058, 129] on div at bounding box center [967, 292] width 216 height 479
click at [1005, 488] on div at bounding box center [967, 292] width 216 height 479
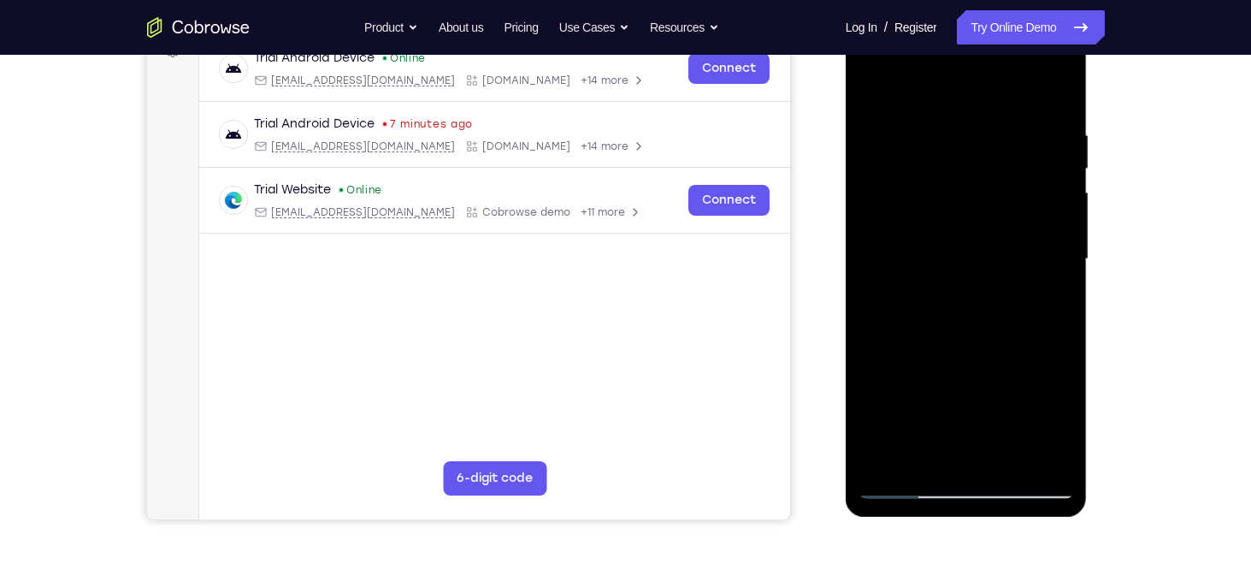
scroll to position [277, 0]
click at [908, 480] on div at bounding box center [967, 258] width 216 height 479
click at [1008, 453] on div at bounding box center [967, 258] width 216 height 479
click at [905, 483] on div at bounding box center [967, 258] width 216 height 479
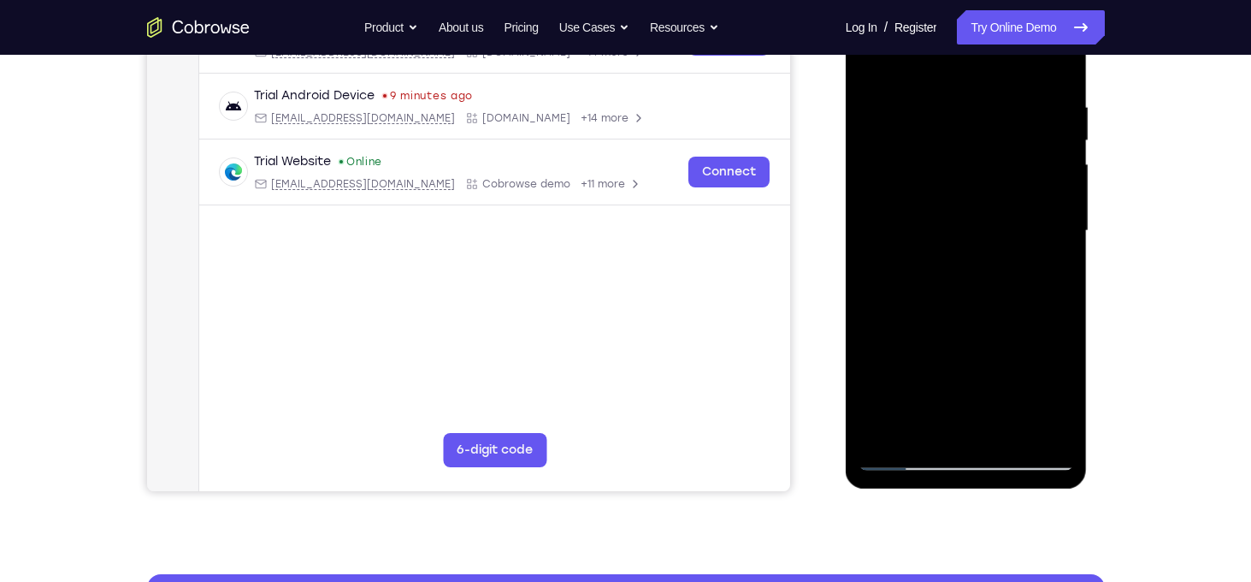
scroll to position [293, 0]
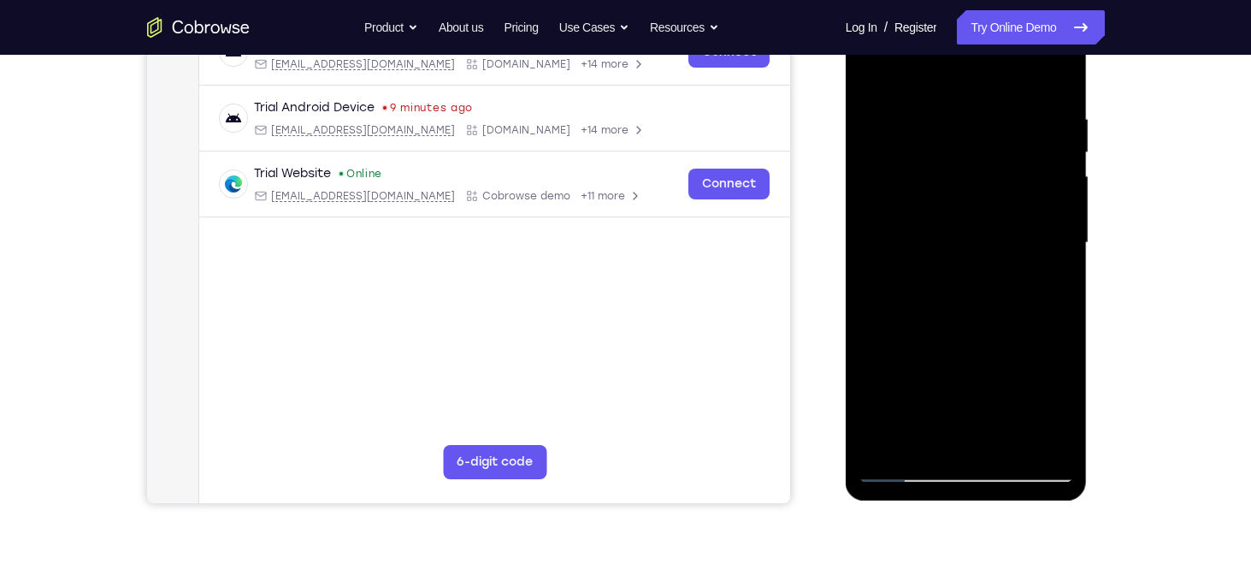
click at [907, 470] on div at bounding box center [967, 242] width 216 height 479
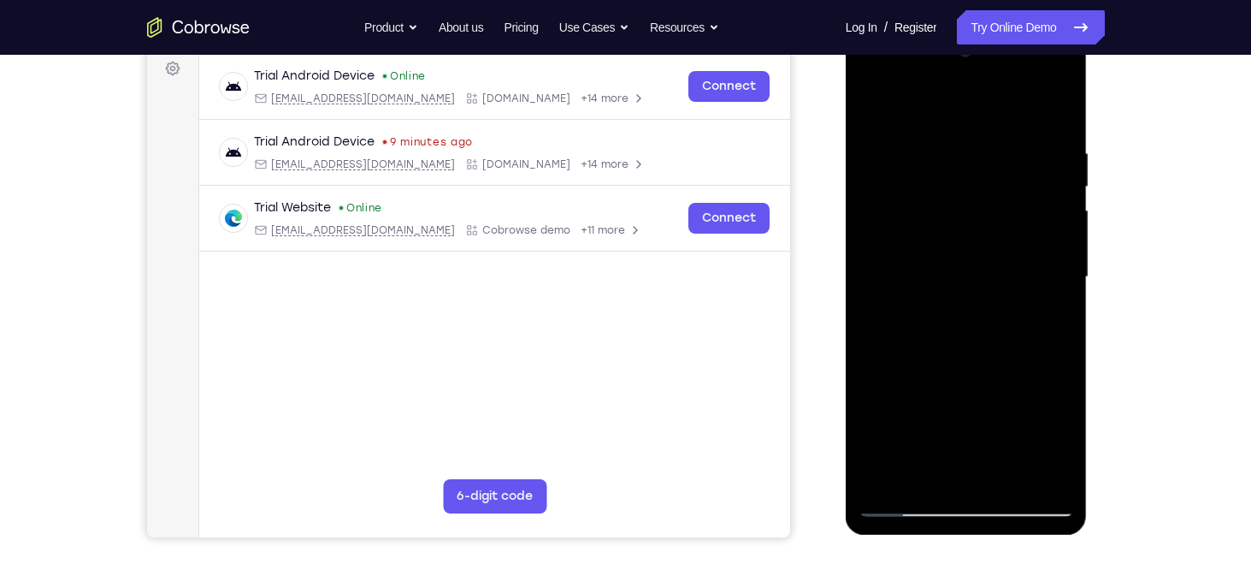
scroll to position [259, 0]
click at [886, 470] on div at bounding box center [967, 276] width 216 height 479
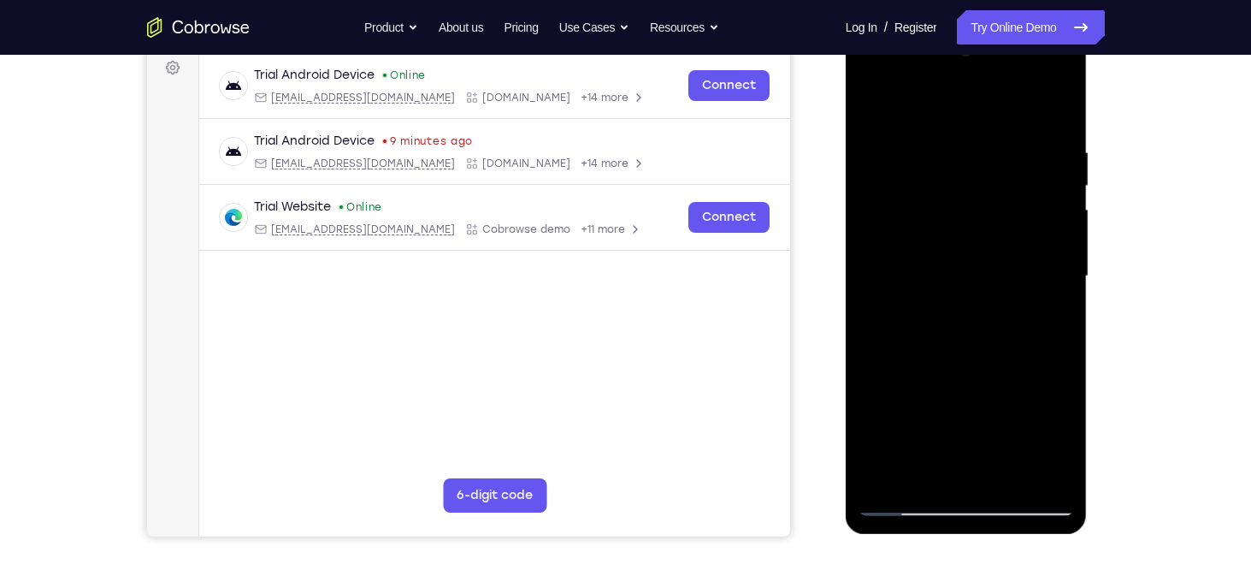
click at [886, 470] on div at bounding box center [967, 276] width 216 height 479
click at [1010, 477] on div at bounding box center [967, 276] width 216 height 479
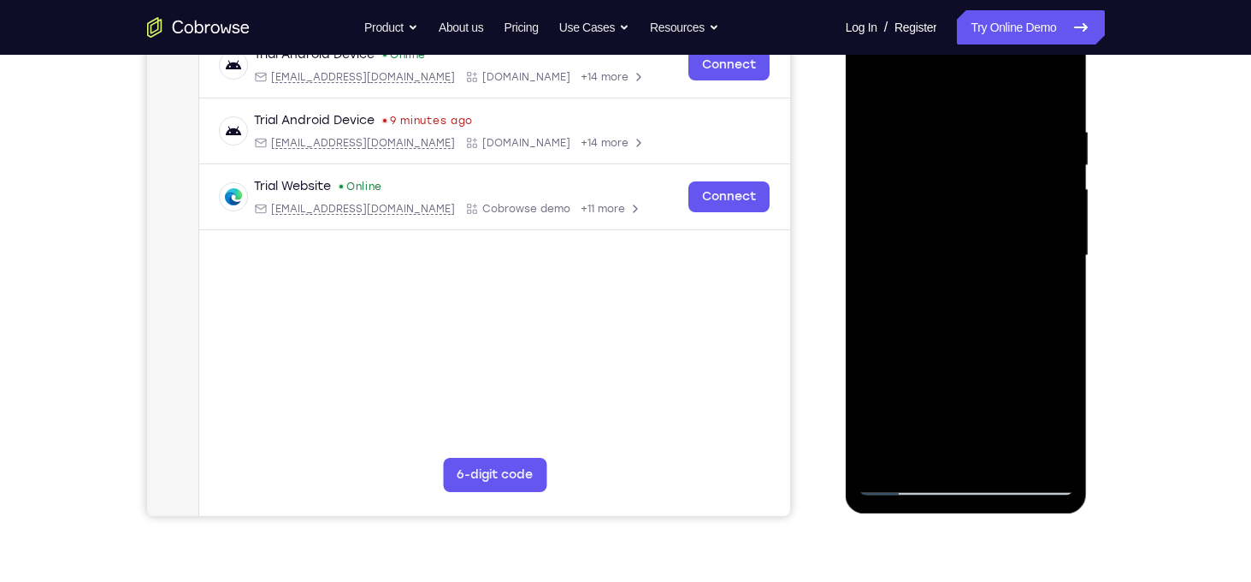
scroll to position [278, 0]
click at [1010, 455] on div at bounding box center [967, 257] width 216 height 479
click at [967, 234] on div at bounding box center [967, 257] width 216 height 479
click at [922, 449] on div at bounding box center [967, 257] width 216 height 479
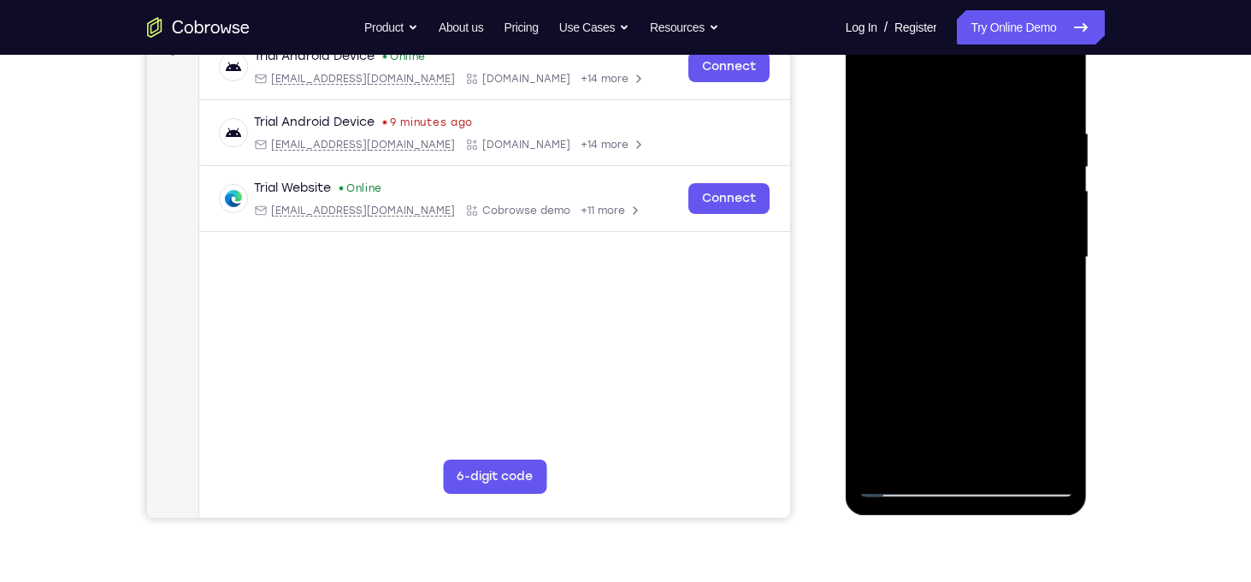
click at [1020, 357] on div at bounding box center [967, 257] width 216 height 479
click at [1044, 287] on div at bounding box center [967, 257] width 216 height 479
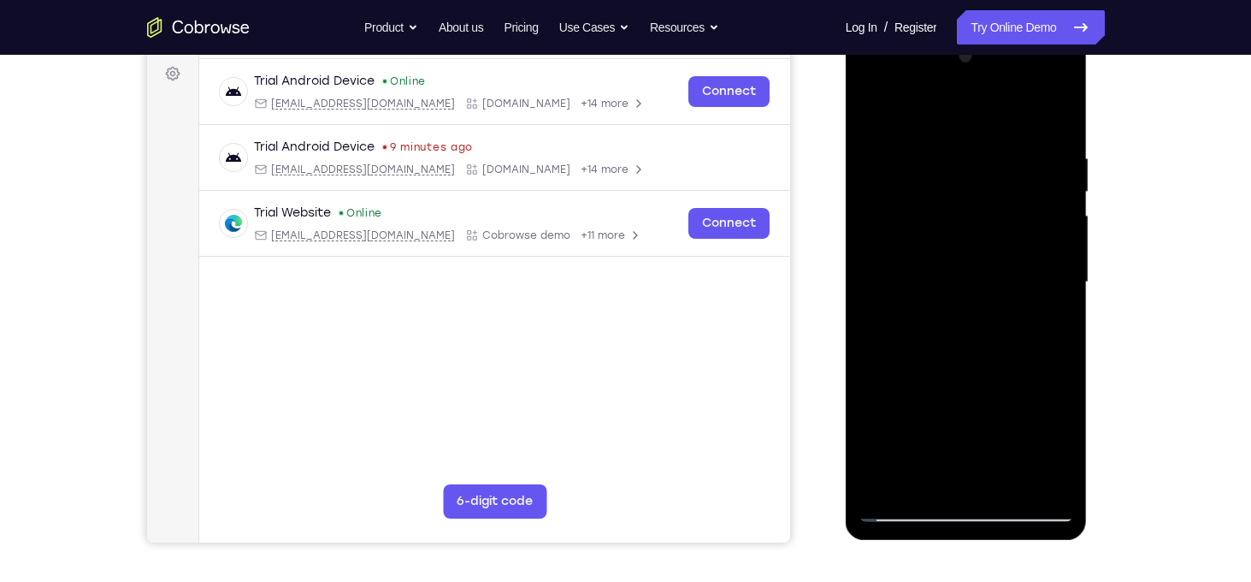
scroll to position [254, 0]
click at [1042, 321] on div at bounding box center [967, 281] width 216 height 479
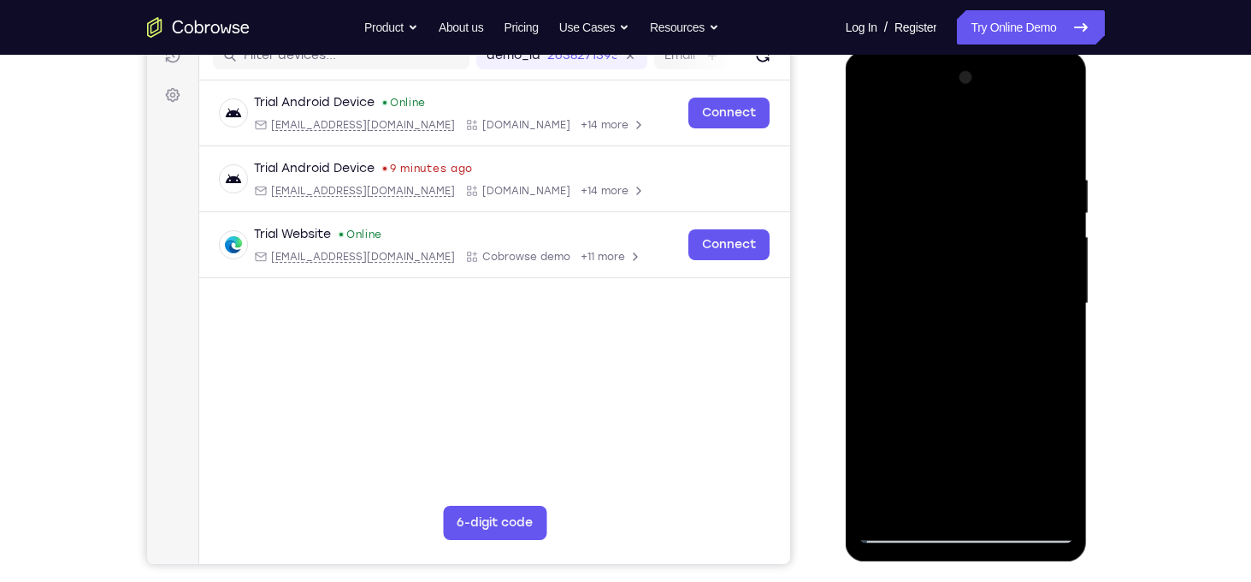
click at [872, 133] on div at bounding box center [967, 303] width 216 height 479
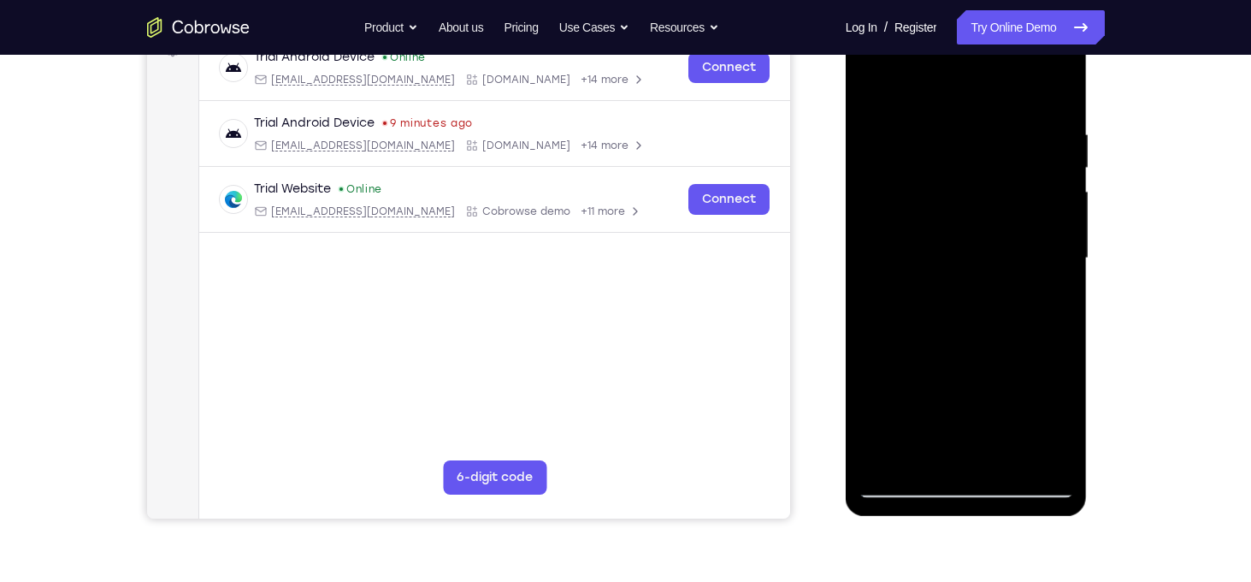
scroll to position [277, 0]
